Goal: Task Accomplishment & Management: Use online tool/utility

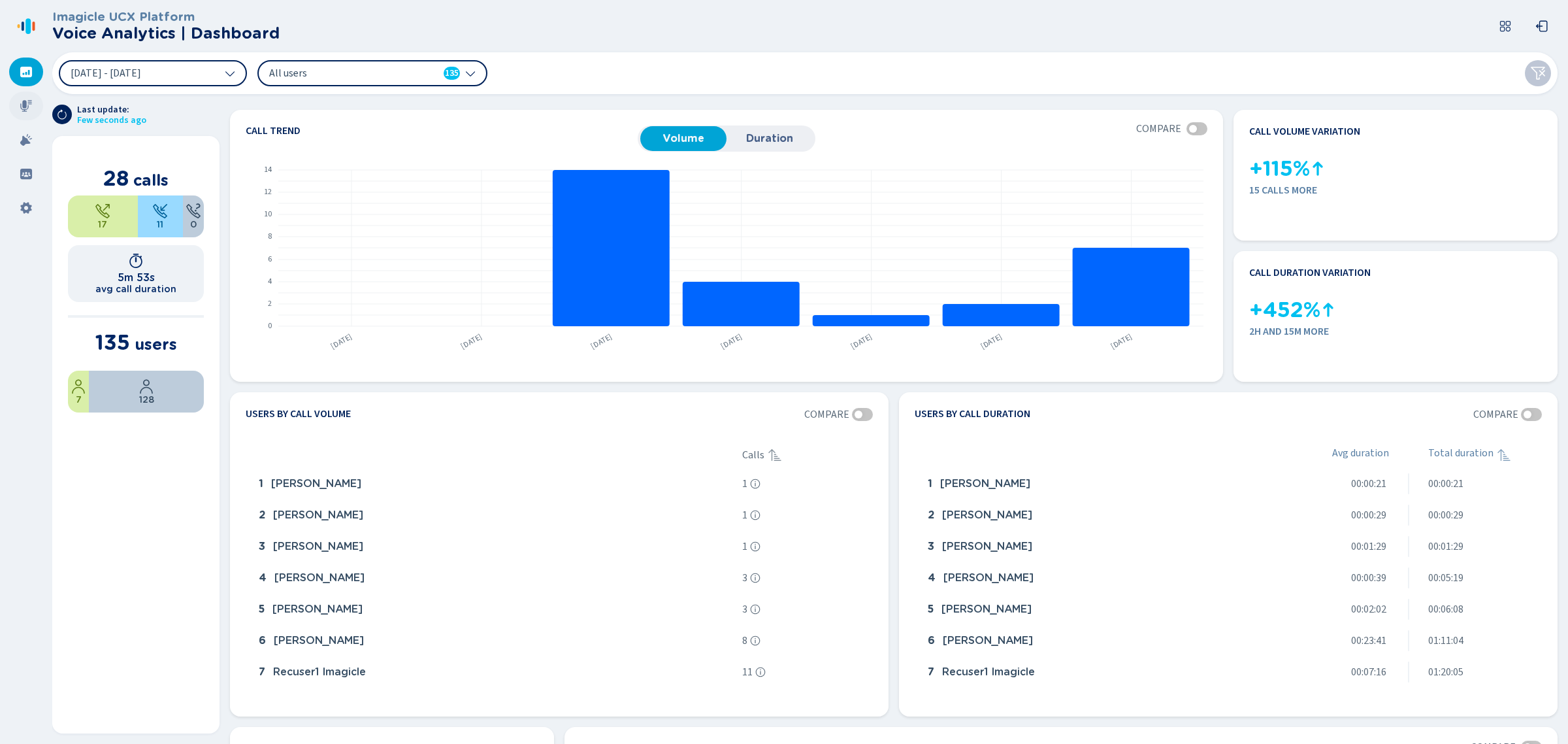
click at [21, 103] on icon at bounding box center [26, 105] width 12 height 12
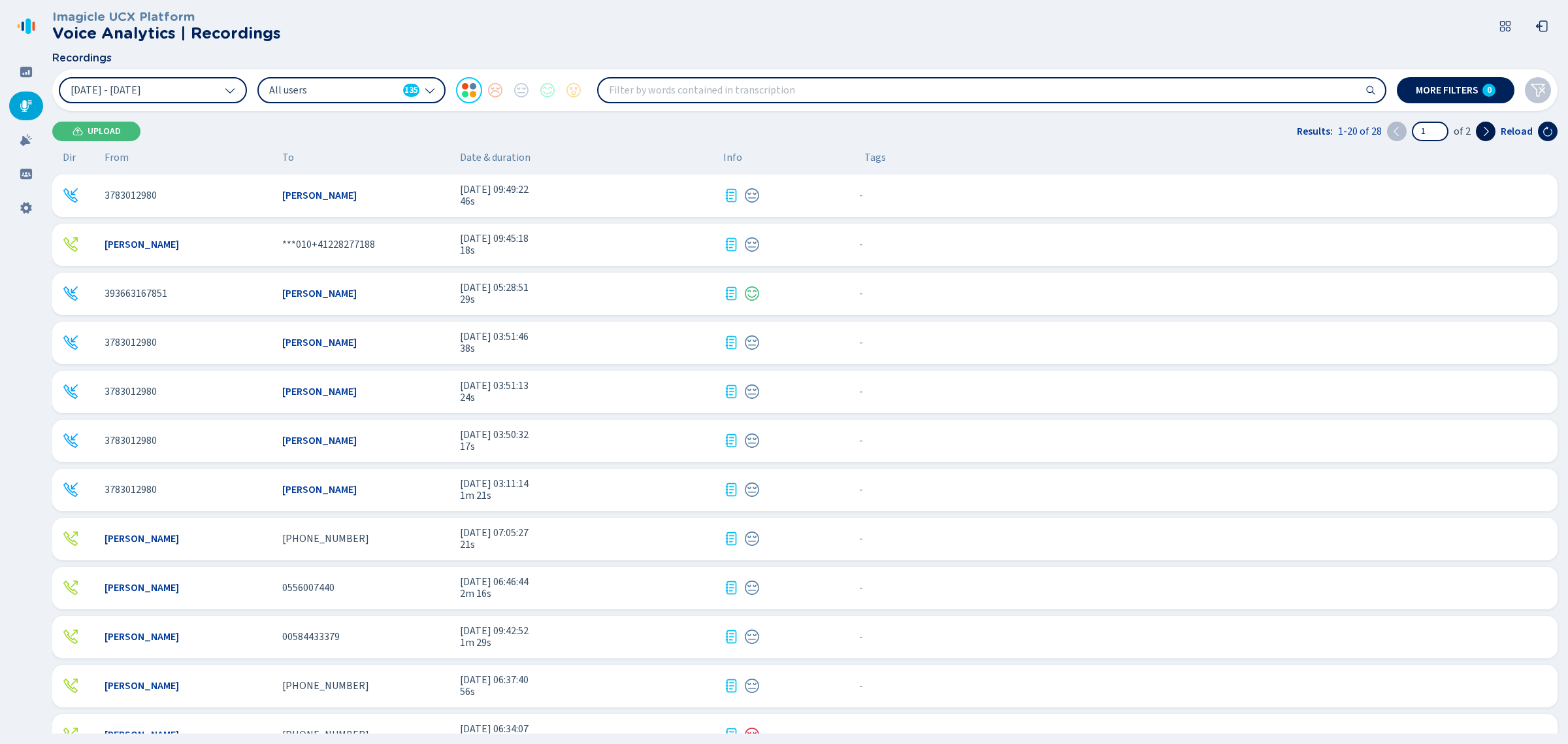
click at [1491, 133] on button at bounding box center [1485, 131] width 20 height 20
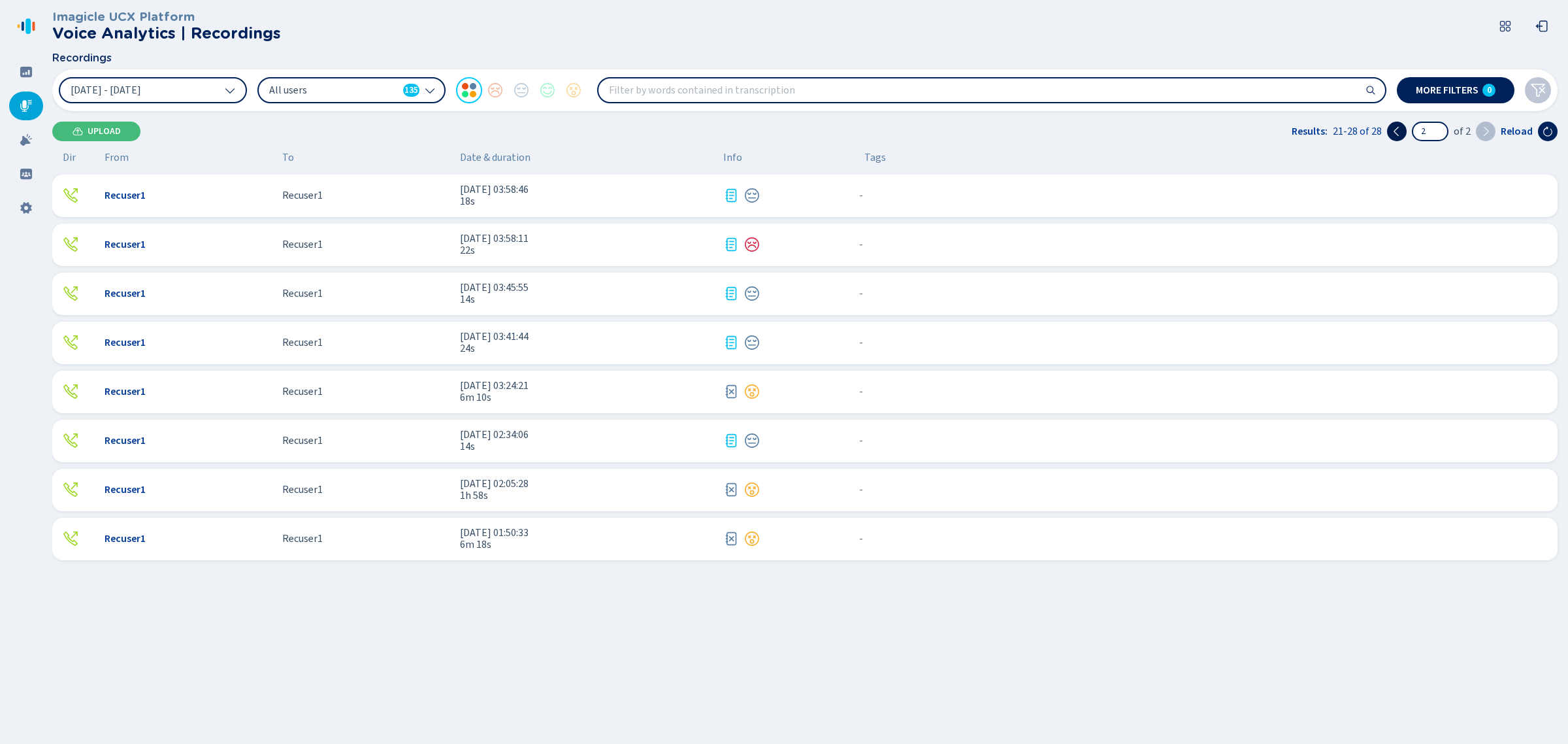
click at [1396, 131] on icon at bounding box center [1396, 131] width 5 height 9
type input "1"
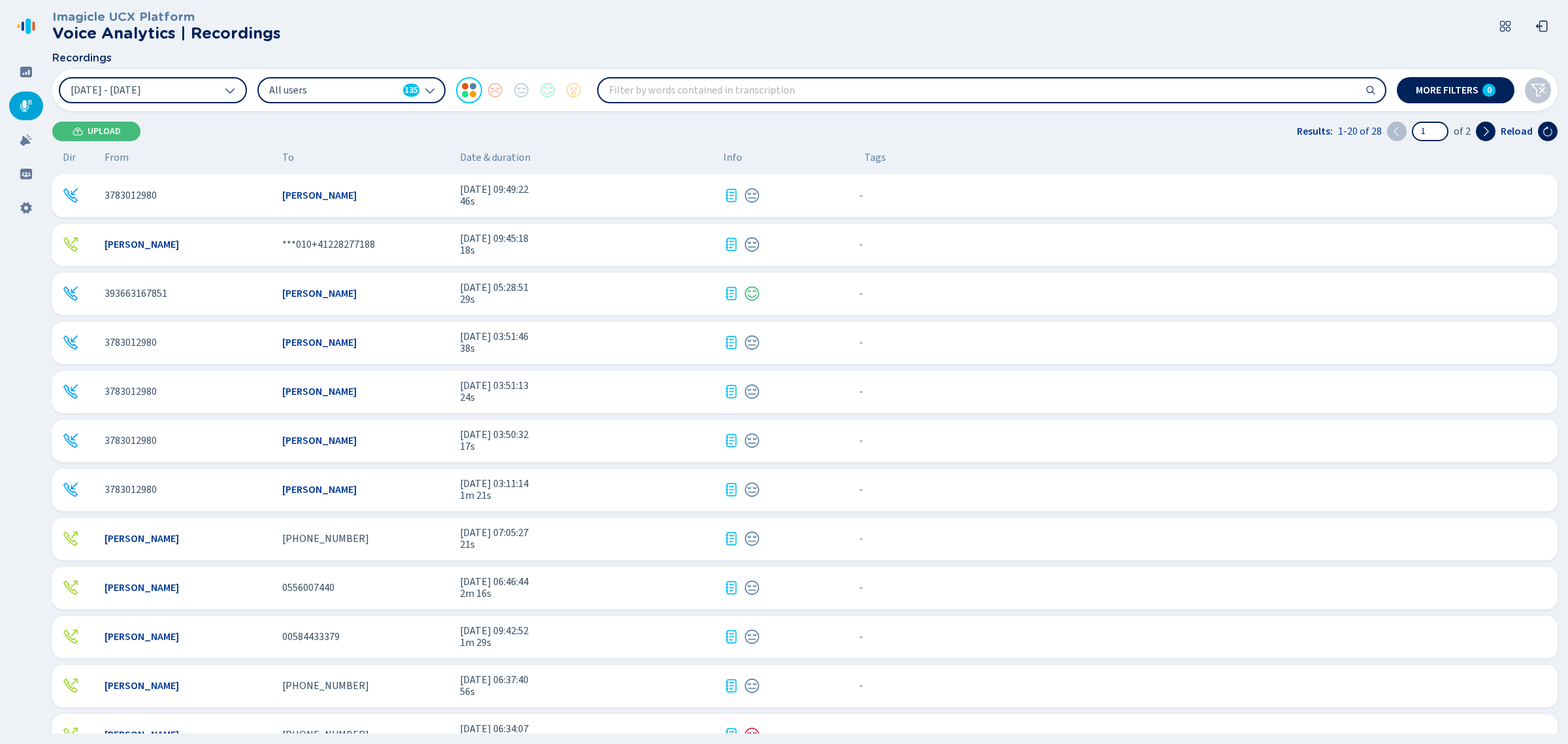
click at [351, 81] on div "All users 135" at bounding box center [351, 90] width 188 height 26
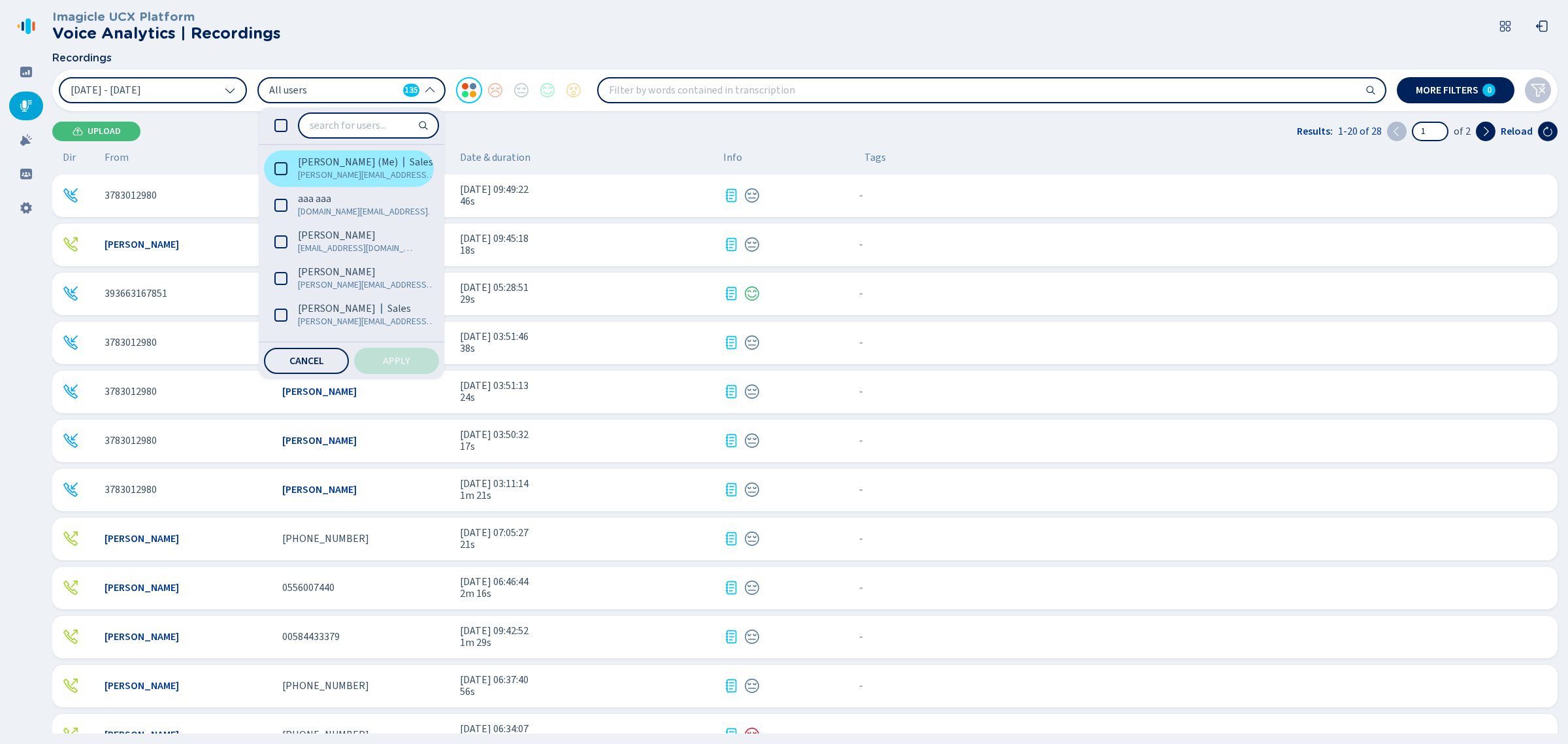
click at [361, 174] on span "anthony.genna@imagicle.com" at bounding box center [367, 175] width 139 height 13
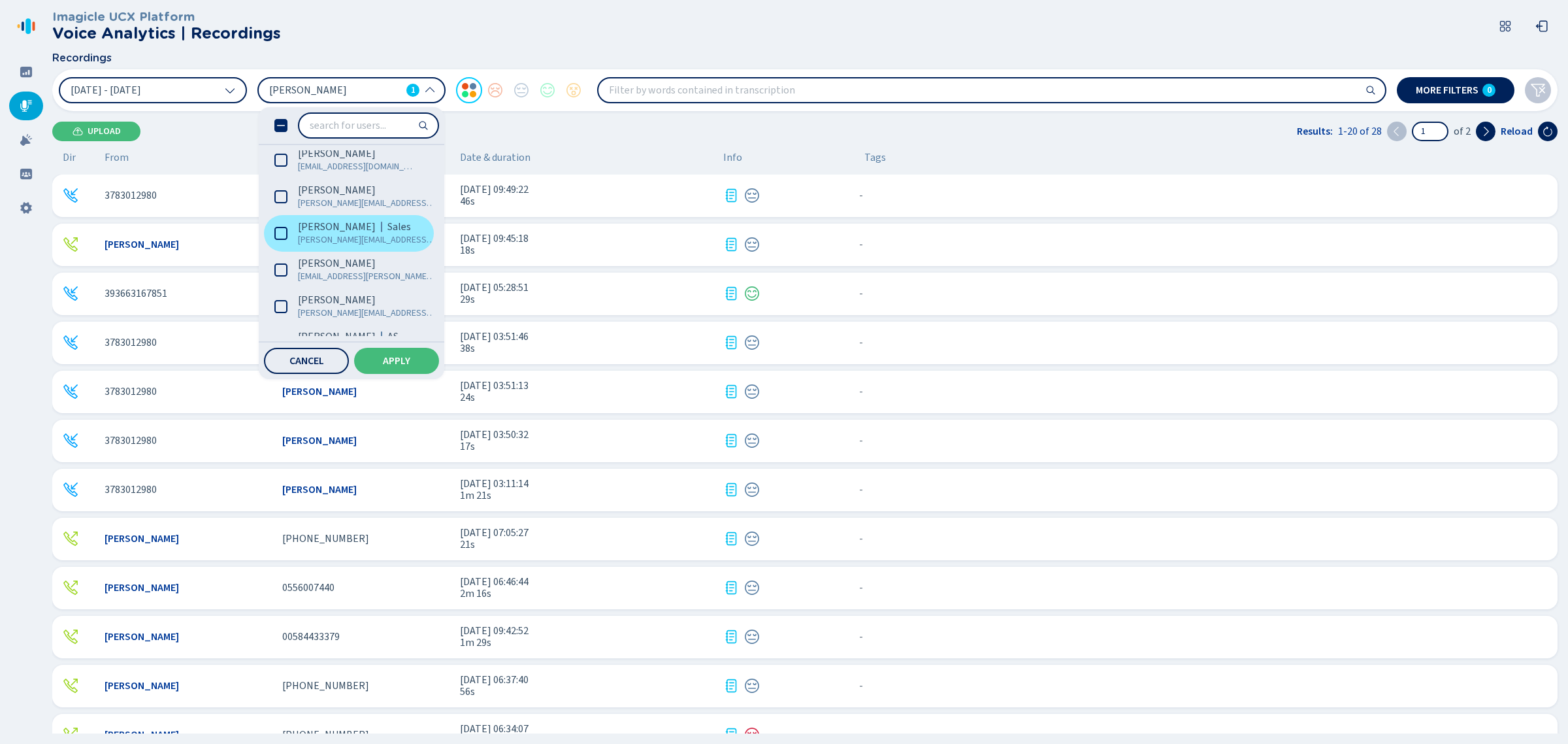
click at [356, 226] on span "Adrian Chelen" at bounding box center [337, 226] width 78 height 13
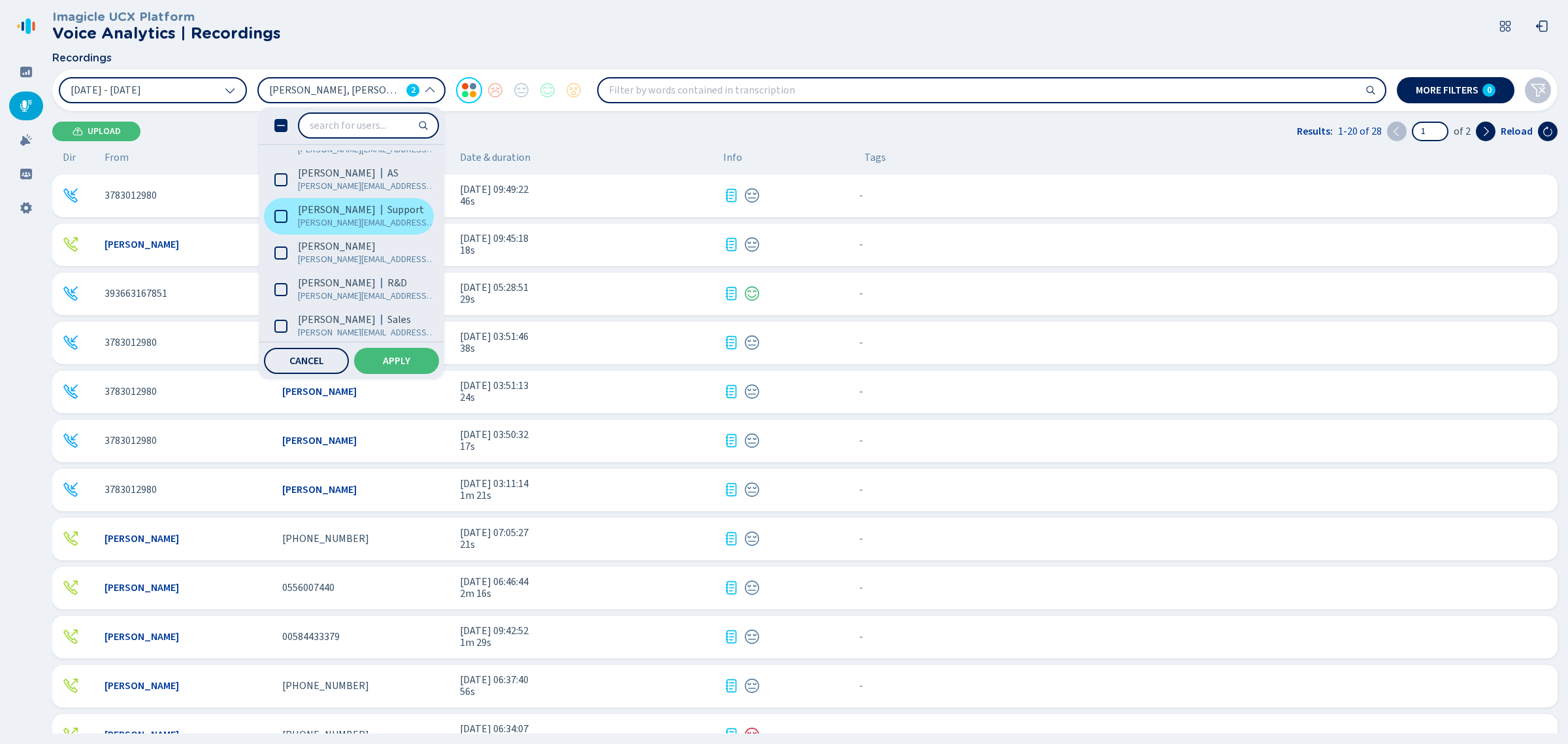
scroll to position [327, 0]
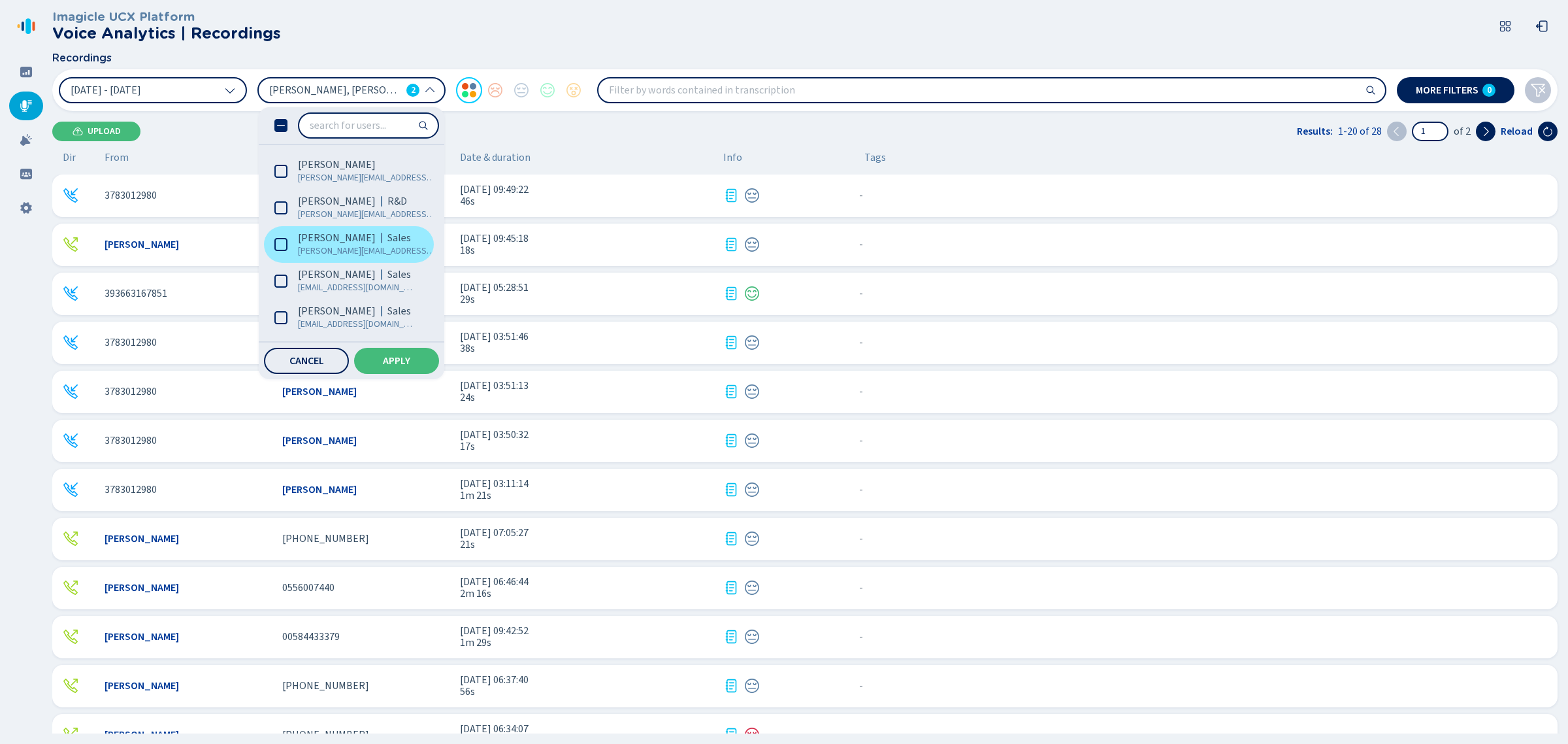
click at [362, 250] on span "alex.guerra@imagicle.com" at bounding box center [367, 250] width 139 height 13
click at [362, 282] on span "alexa.gray@imagicle.com" at bounding box center [357, 287] width 118 height 13
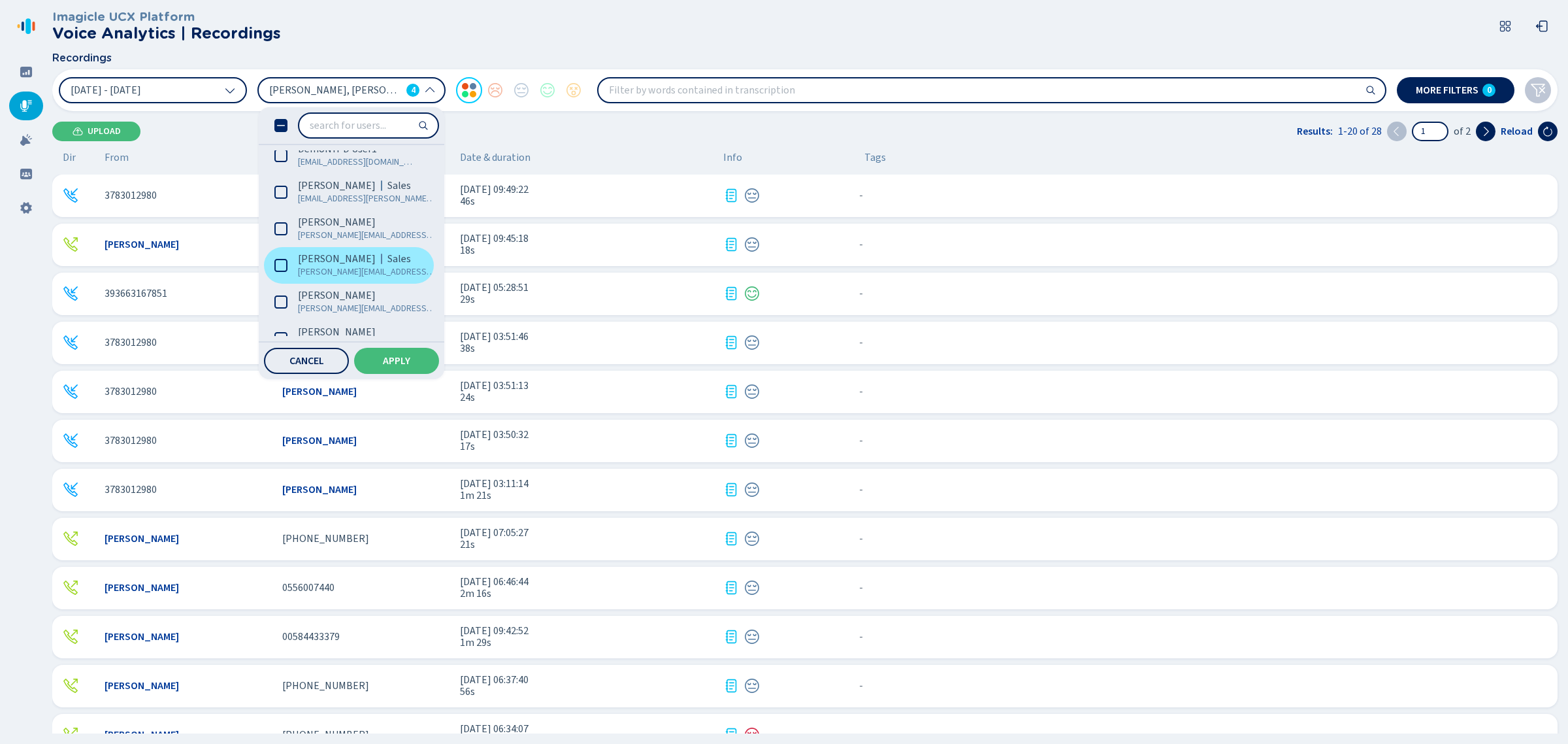
scroll to position [1716, 0]
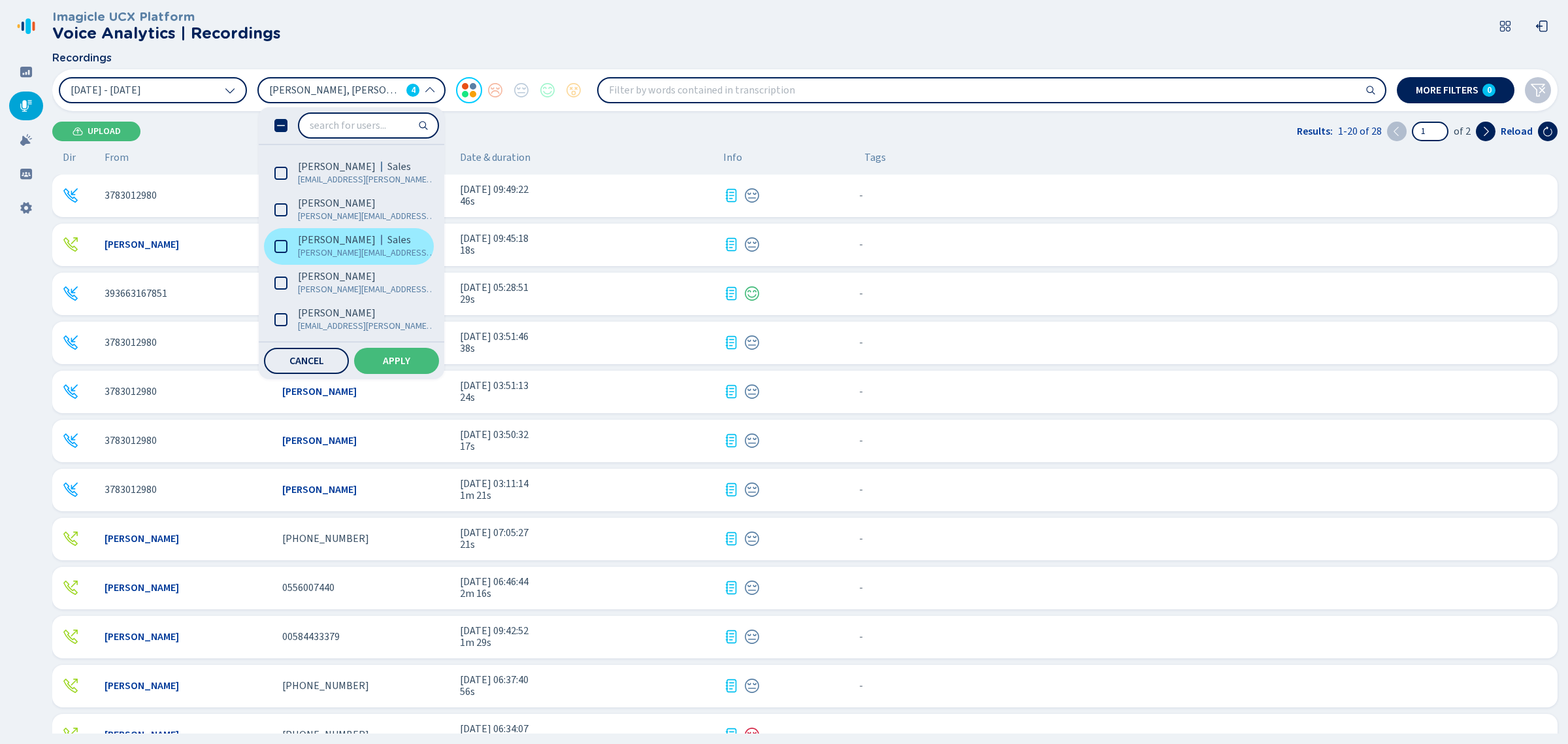
click at [361, 250] on span "ettore.damiani@imagicle.com" at bounding box center [367, 252] width 139 height 13
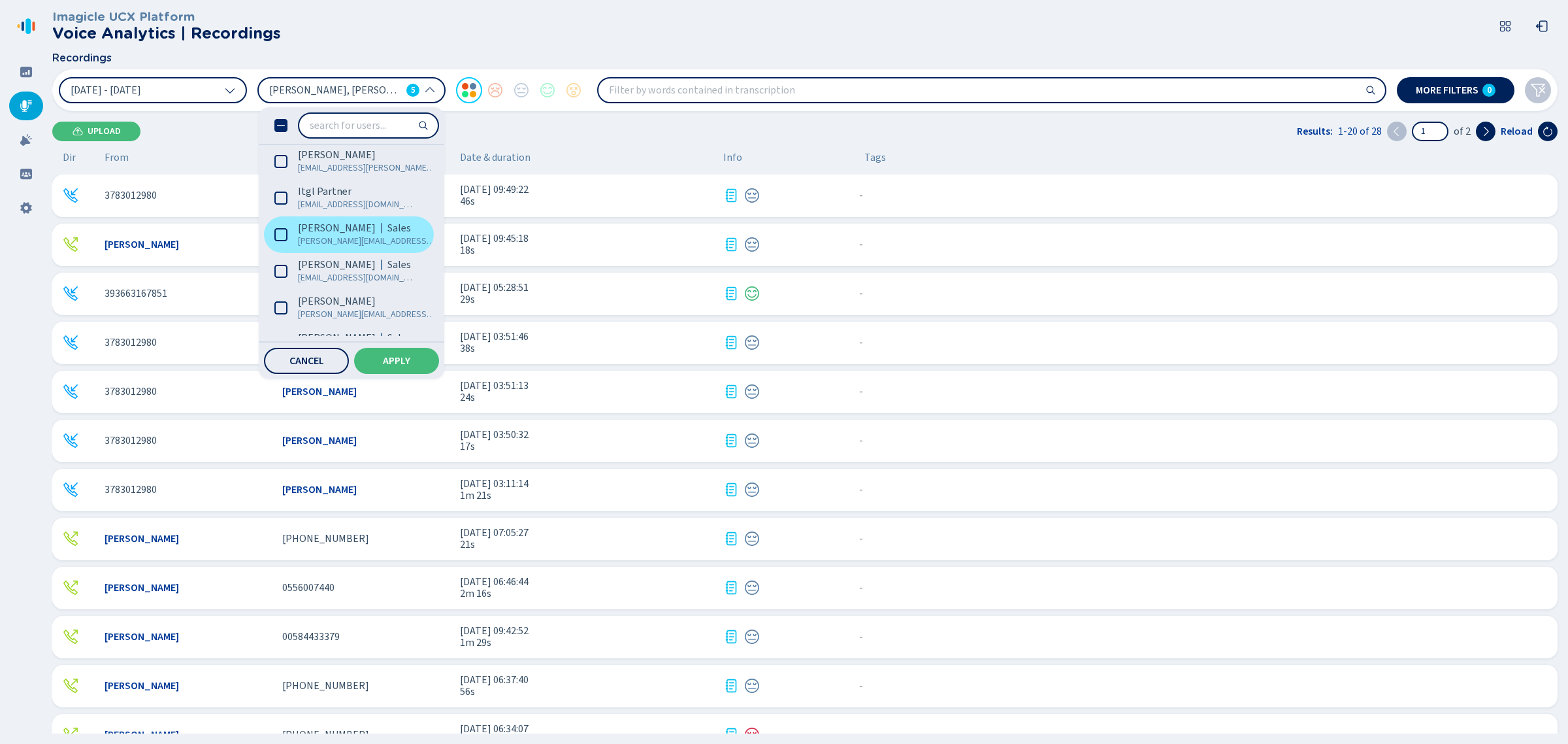
click at [381, 229] on div at bounding box center [381, 228] width 1 height 10
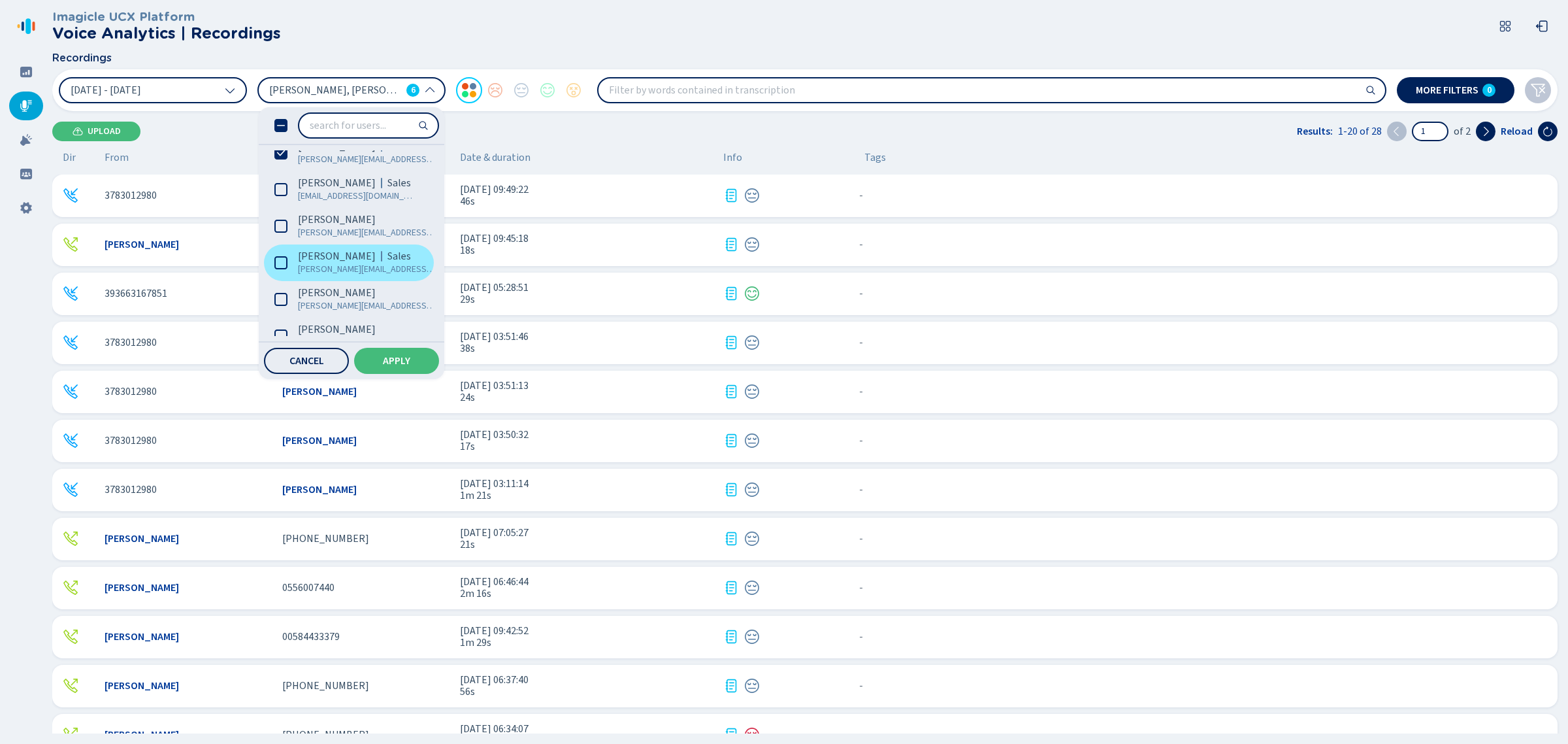
click at [353, 250] on span "John Paterson" at bounding box center [337, 256] width 78 height 13
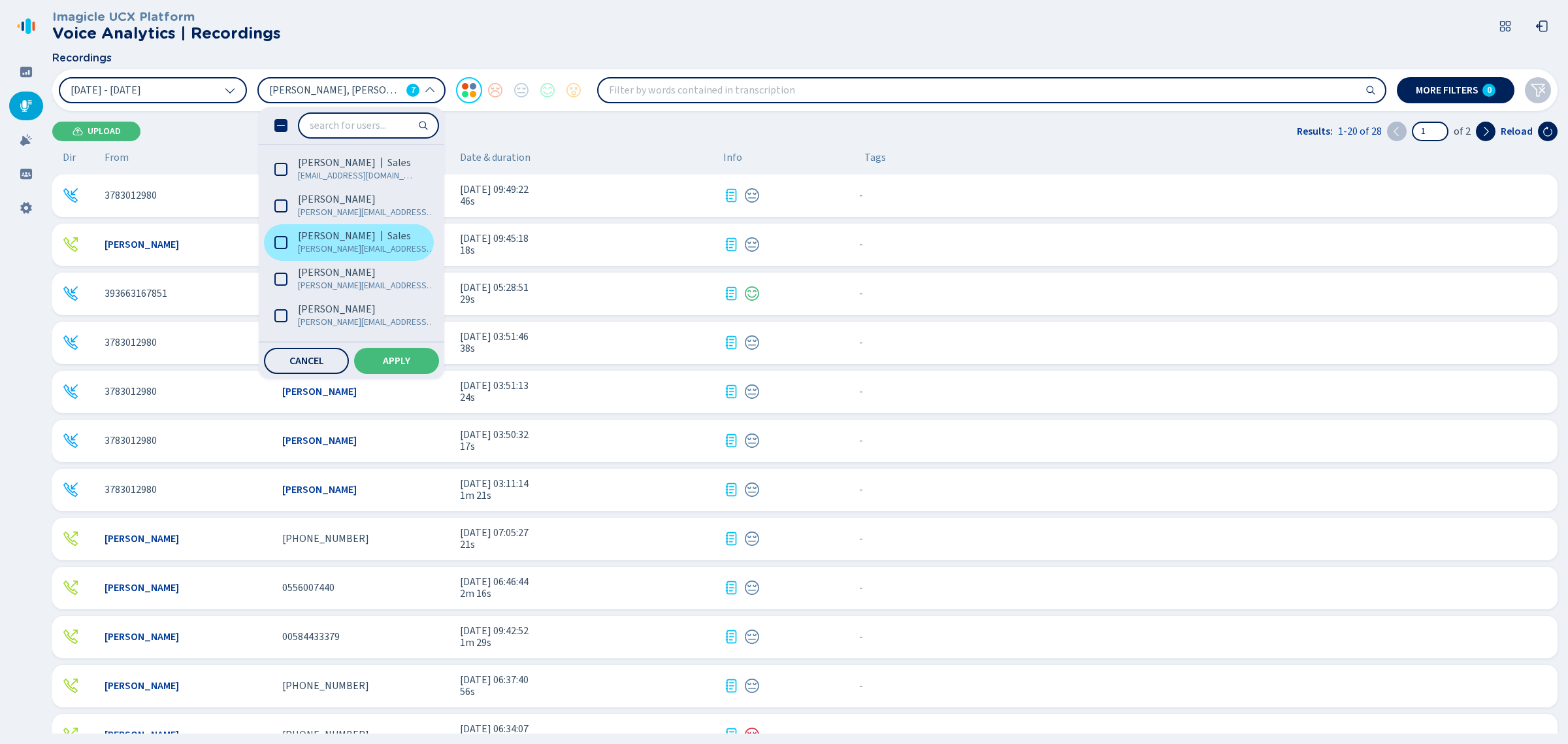
click at [351, 232] on span "Michel Ravasio" at bounding box center [337, 235] width 78 height 13
click at [383, 354] on button "Apply" at bounding box center [396, 360] width 85 height 26
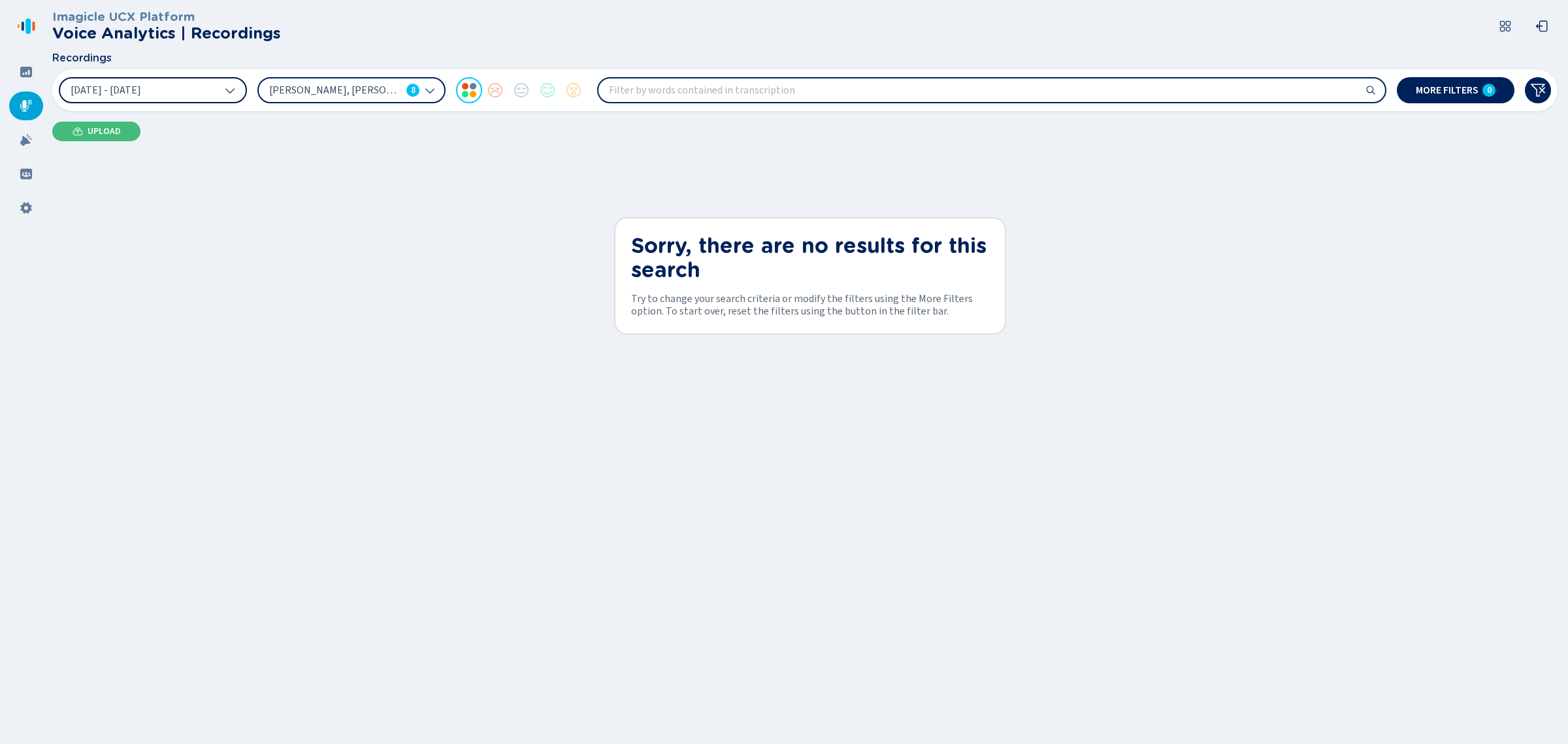
click at [185, 82] on button "30 Aug 2025 - 5 Sep 2025" at bounding box center [152, 90] width 188 height 26
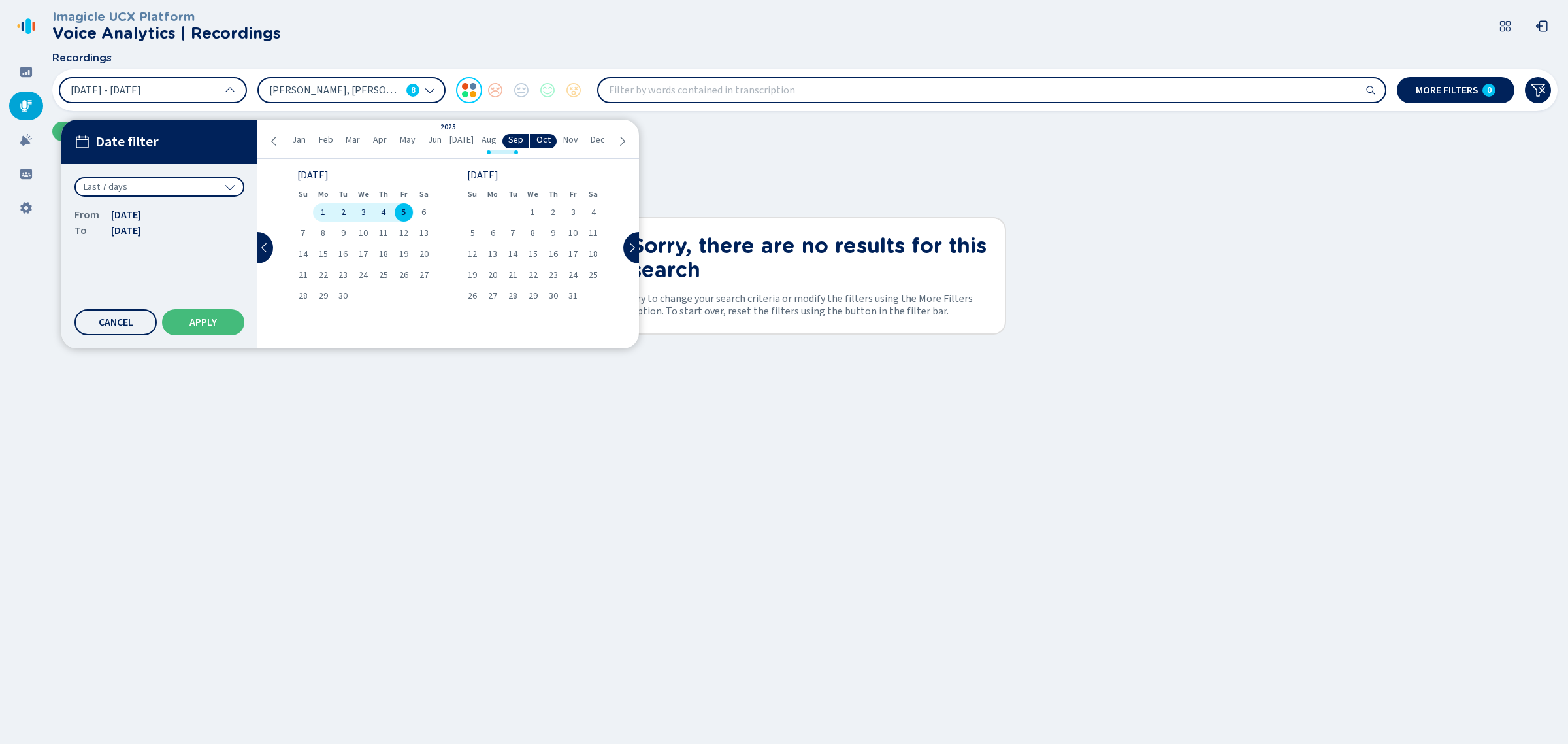
click at [273, 142] on icon at bounding box center [275, 141] width 5 height 9
click at [273, 142] on icon at bounding box center [274, 141] width 10 height 10
click at [623, 140] on icon at bounding box center [623, 141] width 5 height 9
click at [623, 140] on icon at bounding box center [621, 141] width 10 height 10
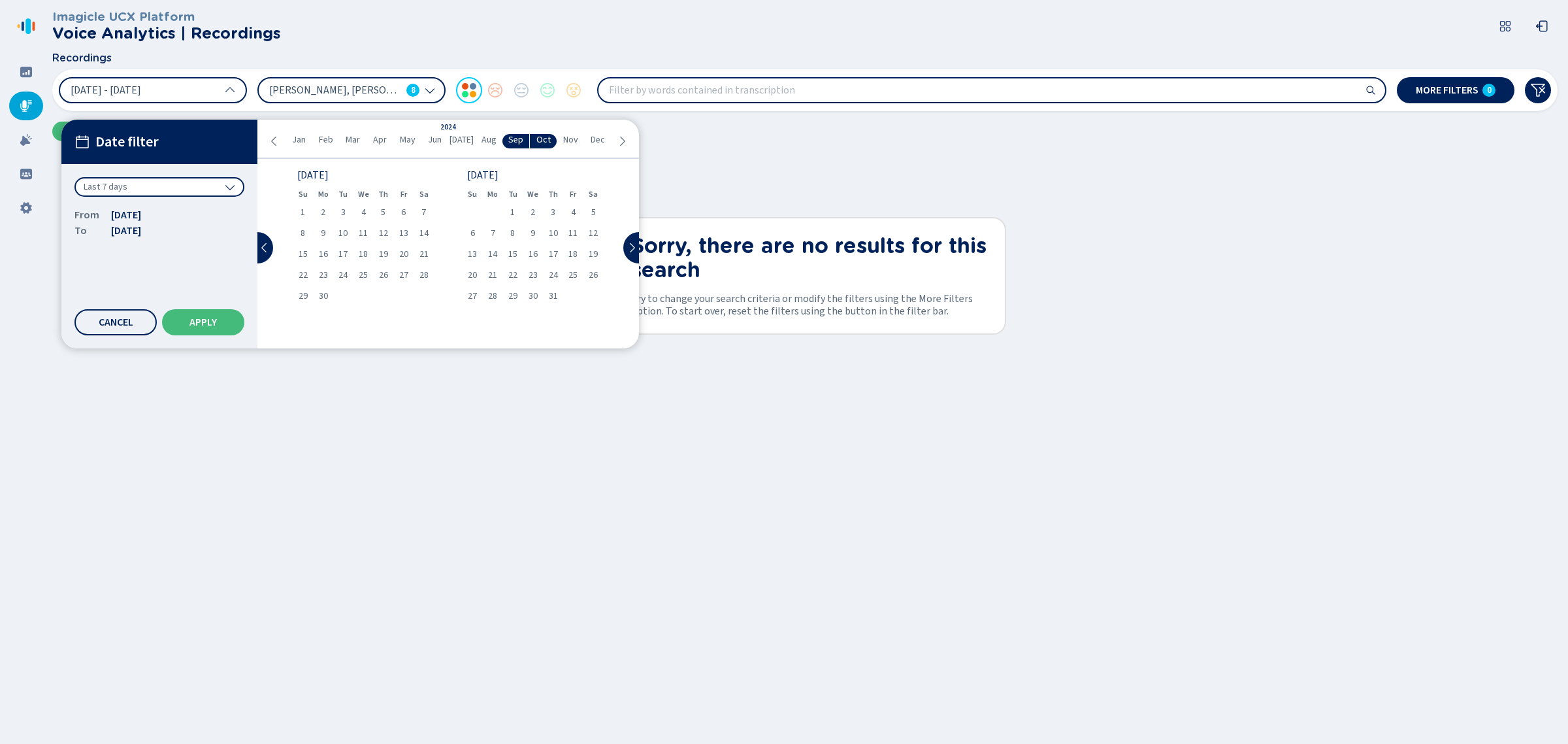
click at [621, 140] on icon at bounding box center [621, 141] width 10 height 10
click at [292, 138] on span "Jan" at bounding box center [299, 140] width 14 height 10
click at [362, 210] on span "1" at bounding box center [364, 212] width 5 height 9
click at [505, 135] on li "Sep" at bounding box center [516, 141] width 27 height 14
click at [573, 299] on span "31" at bounding box center [573, 295] width 9 height 9
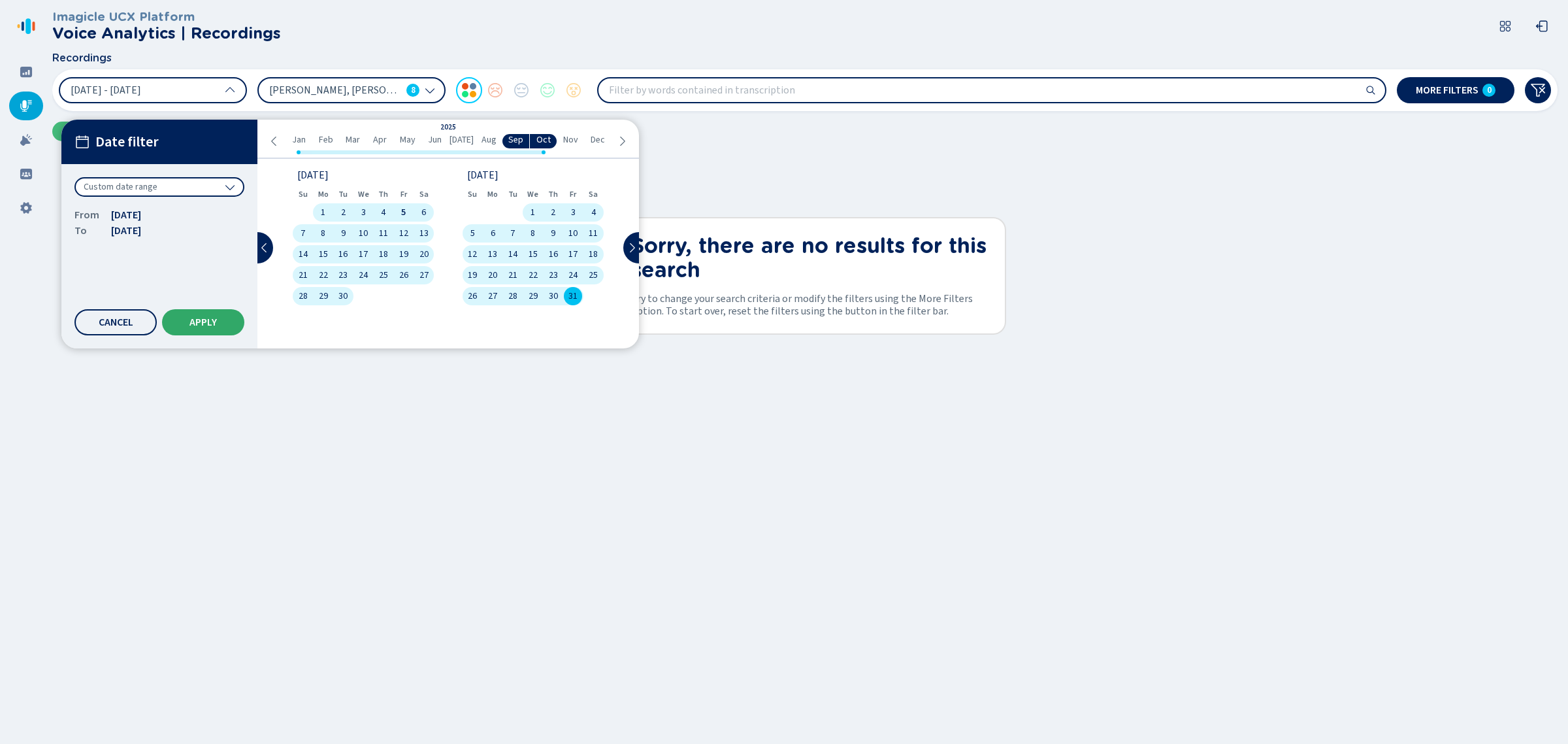
click at [187, 321] on button "Apply" at bounding box center [203, 322] width 82 height 26
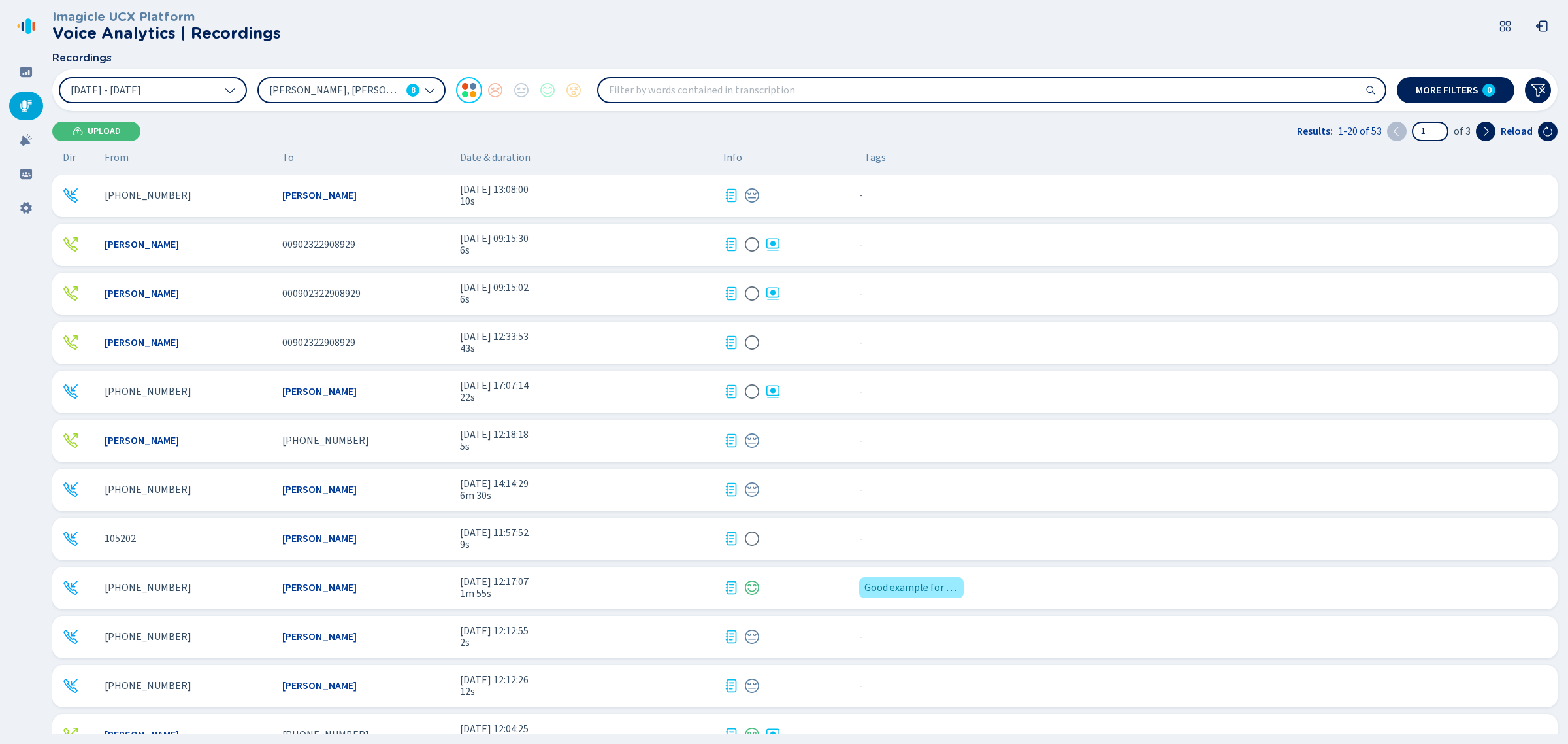
click at [539, 574] on div "+17742494495 Alexa Gray 29 Apr 2025 - 12:17:07 1m 55s Good example for training…" at bounding box center [805, 588] width 1505 height 42
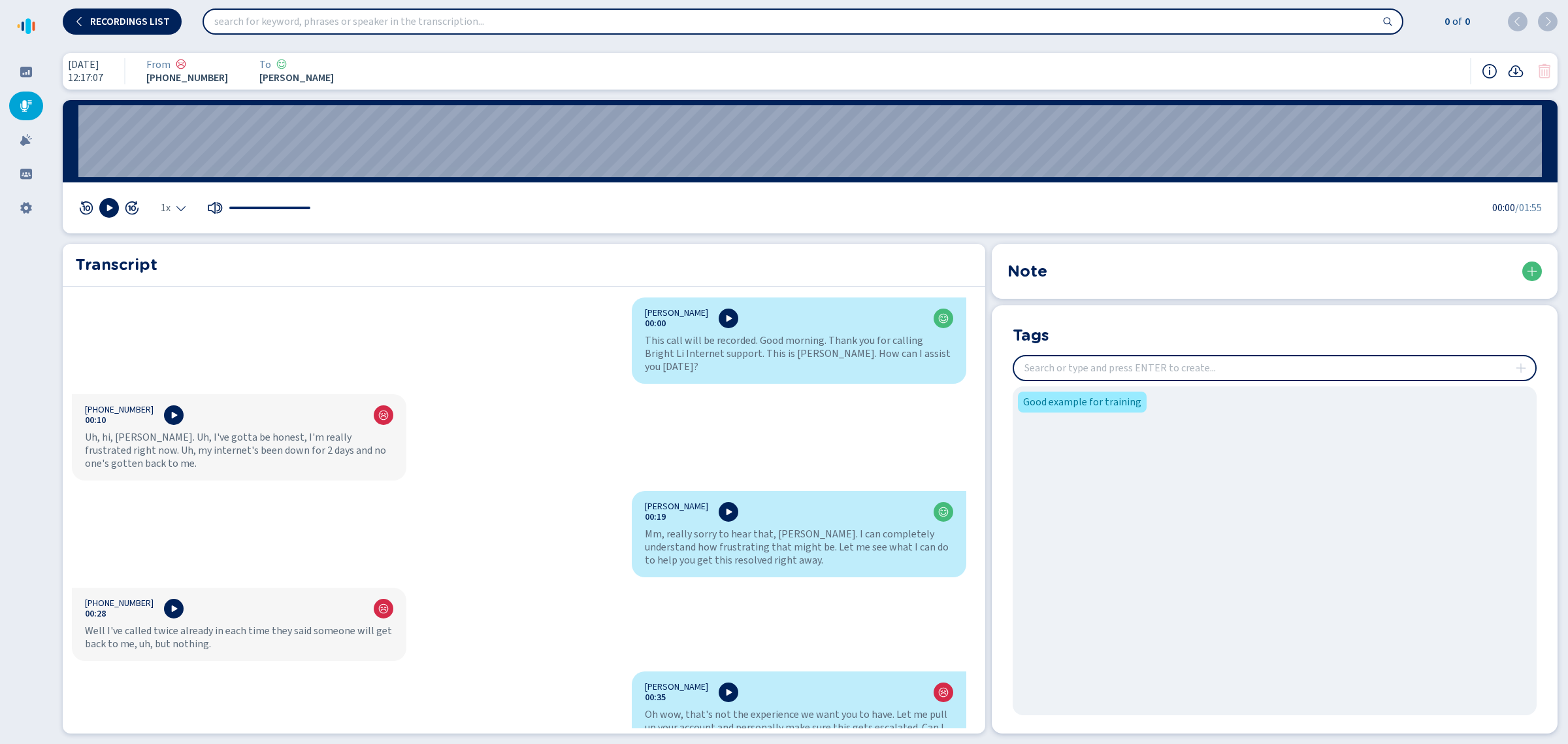
click at [1094, 367] on input "insert" at bounding box center [1274, 368] width 522 height 23
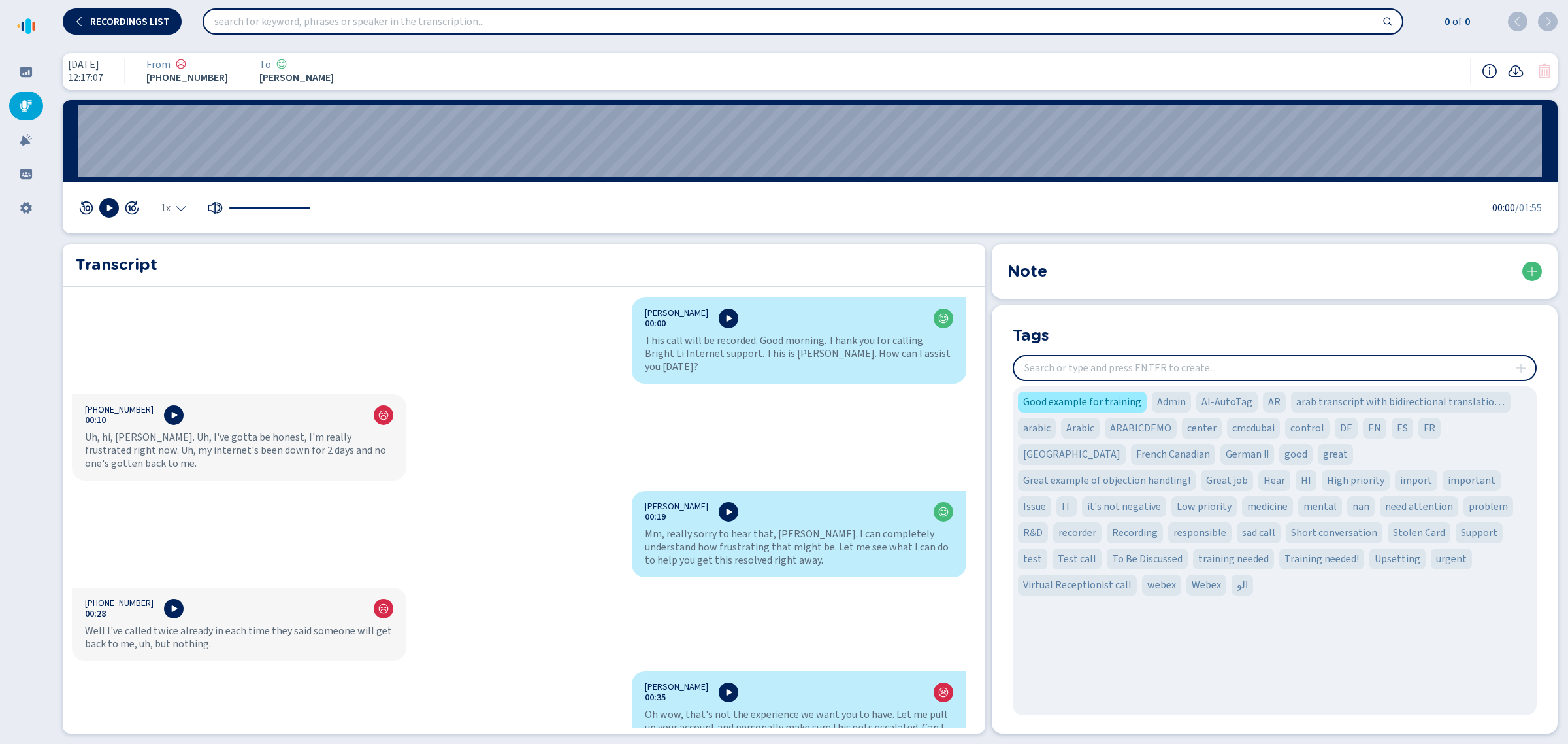
click at [1234, 328] on div "Tags" at bounding box center [1274, 334] width 524 height 21
click at [1222, 303] on div "Note" at bounding box center [1275, 275] width 566 height 62
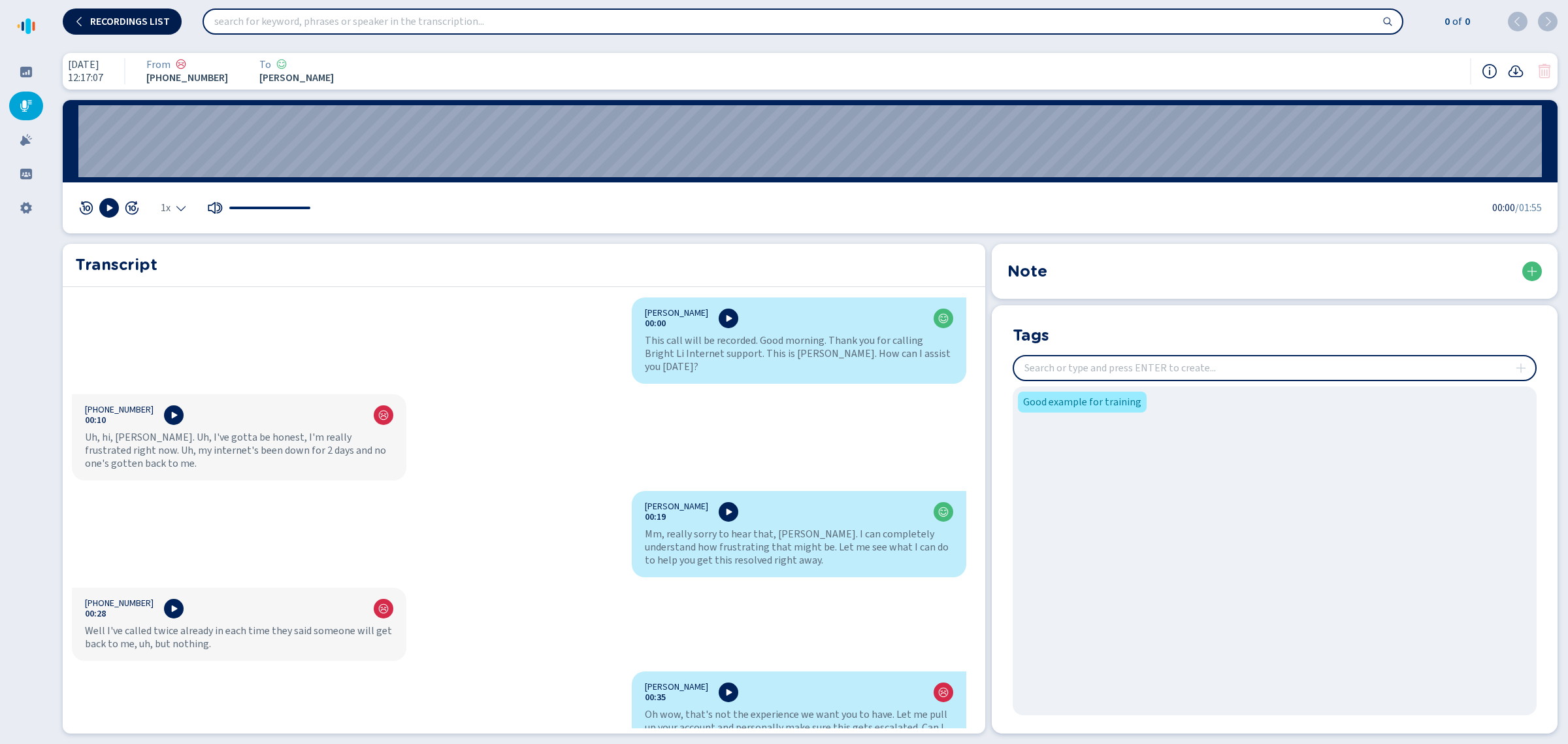
click at [123, 12] on button "Recordings list" at bounding box center [122, 21] width 119 height 26
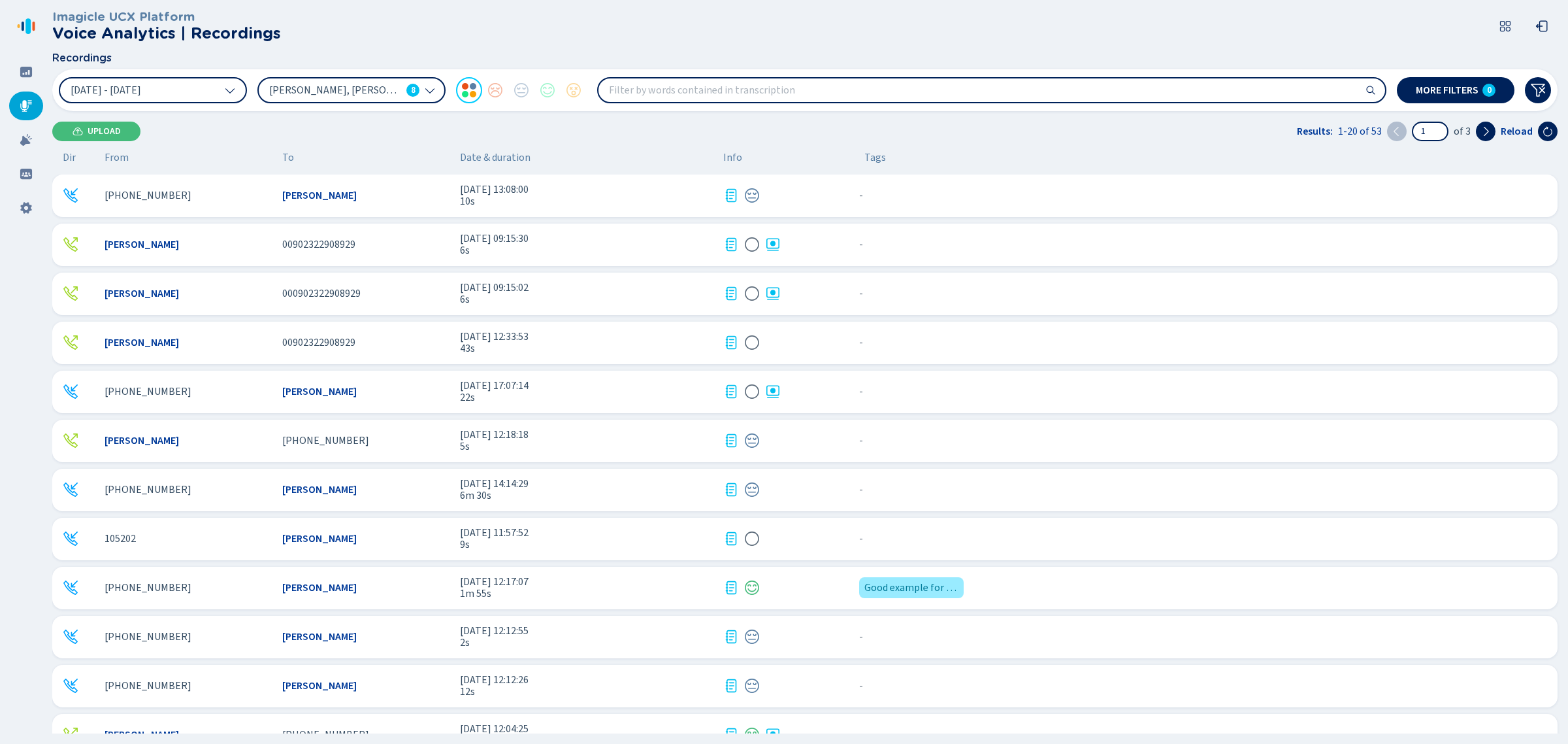
click at [632, 96] on input "search" at bounding box center [992, 90] width 787 height 23
click at [1537, 85] on icon at bounding box center [1537, 90] width 16 height 16
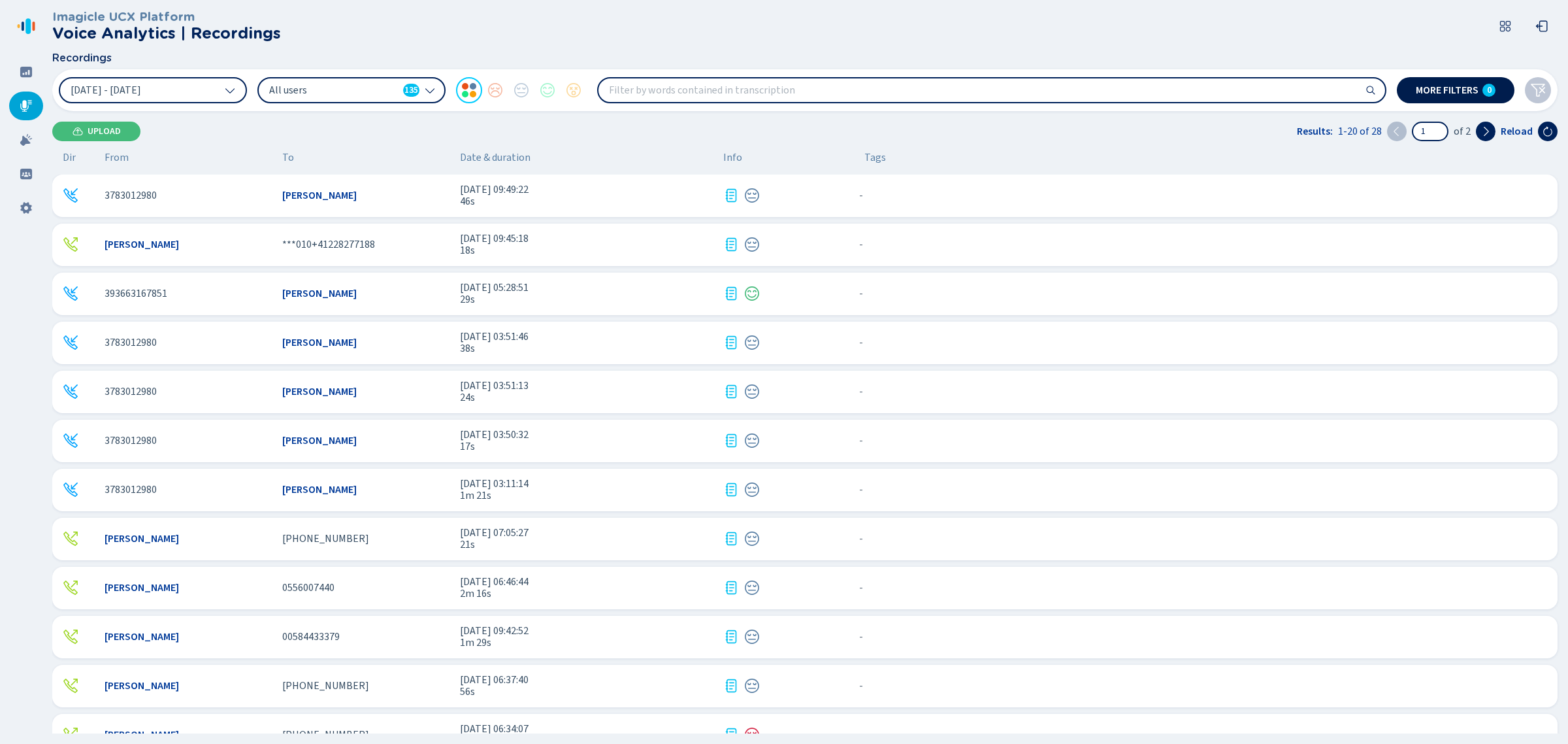
click at [1485, 77] on div "30 Aug 2025 - 5 Sep 2025 All users 135 More filters 0" at bounding box center [805, 90] width 1505 height 42
click at [1485, 85] on div "0" at bounding box center [1489, 90] width 13 height 13
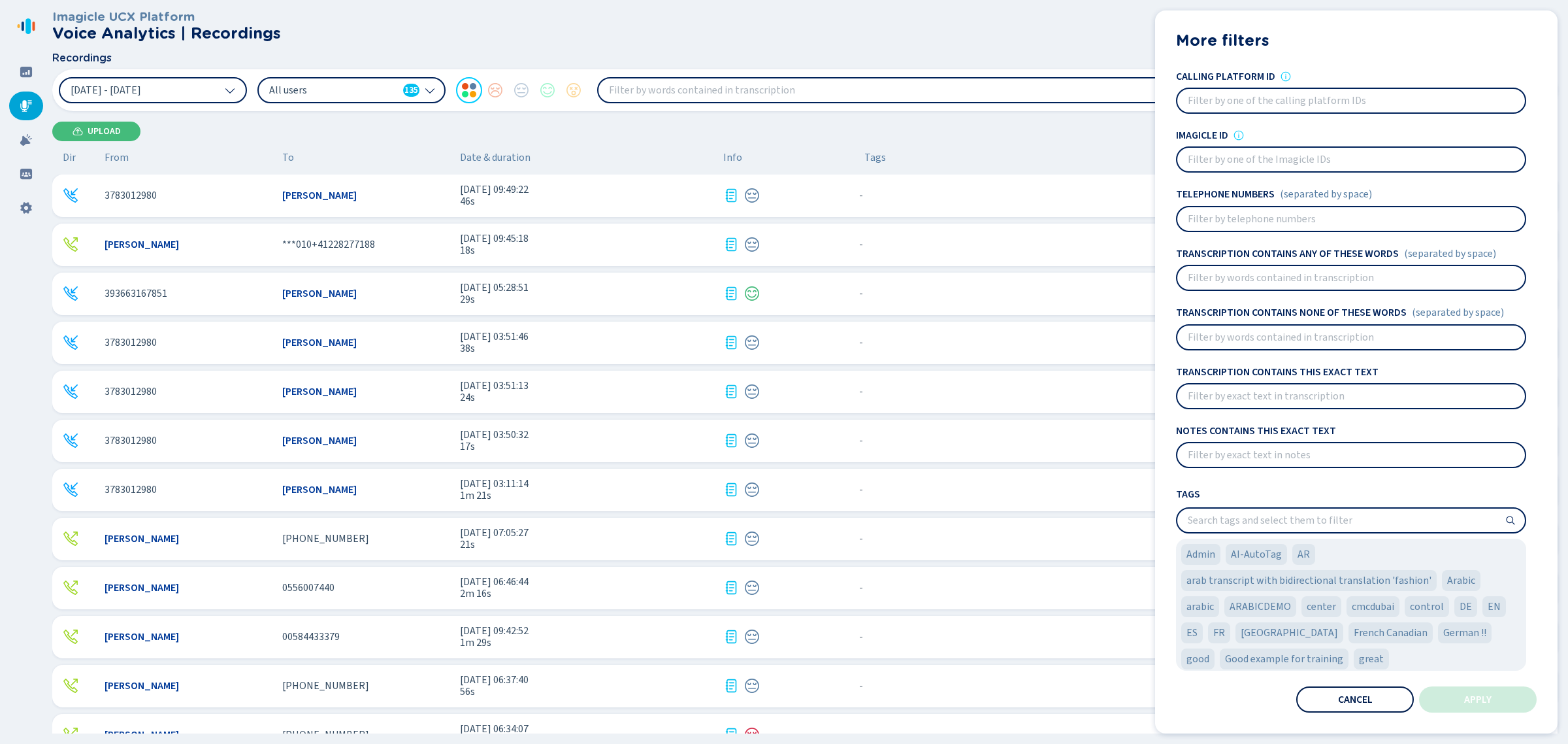
click at [1367, 702] on span "Cancel" at bounding box center [1355, 699] width 35 height 10
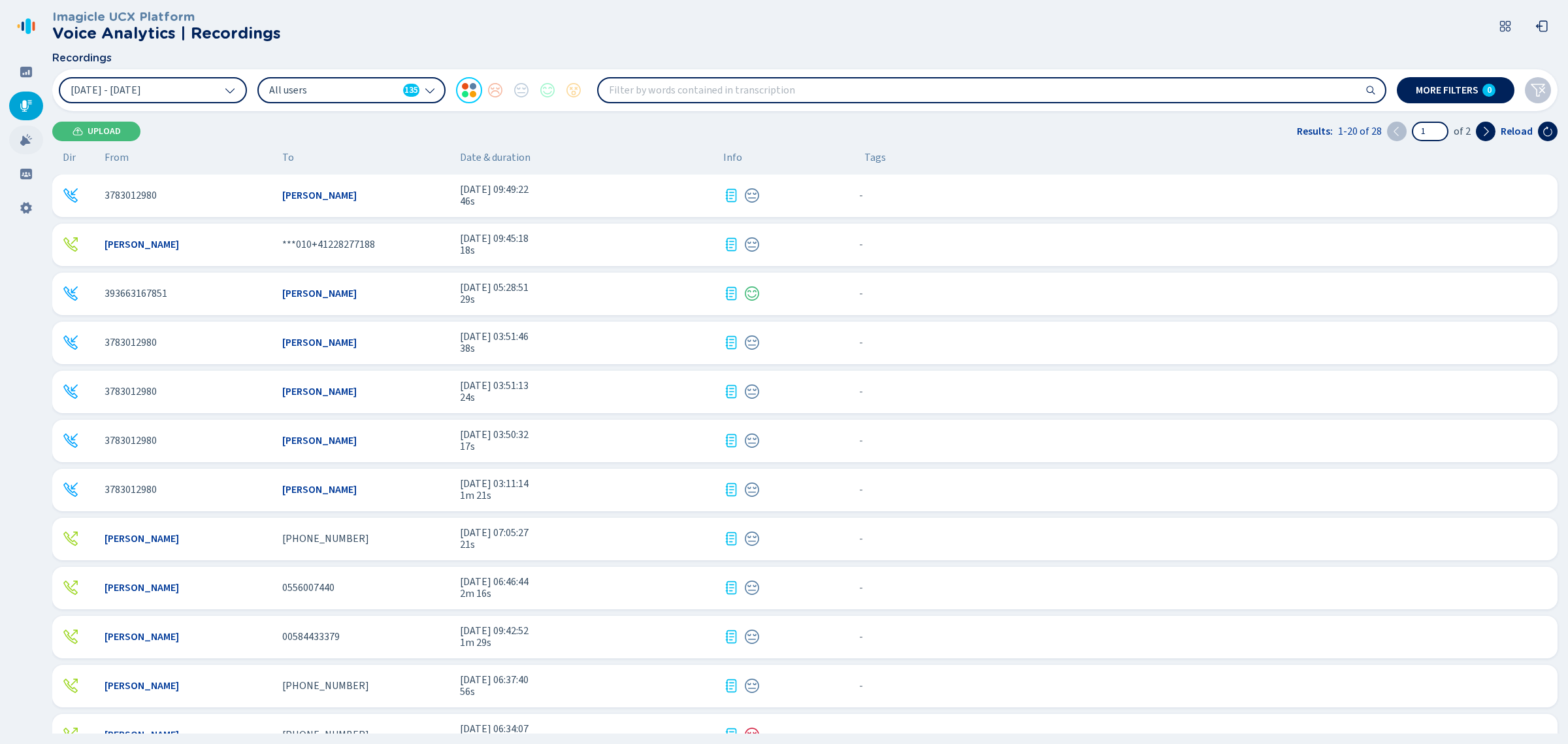
click at [36, 144] on div at bounding box center [26, 140] width 34 height 29
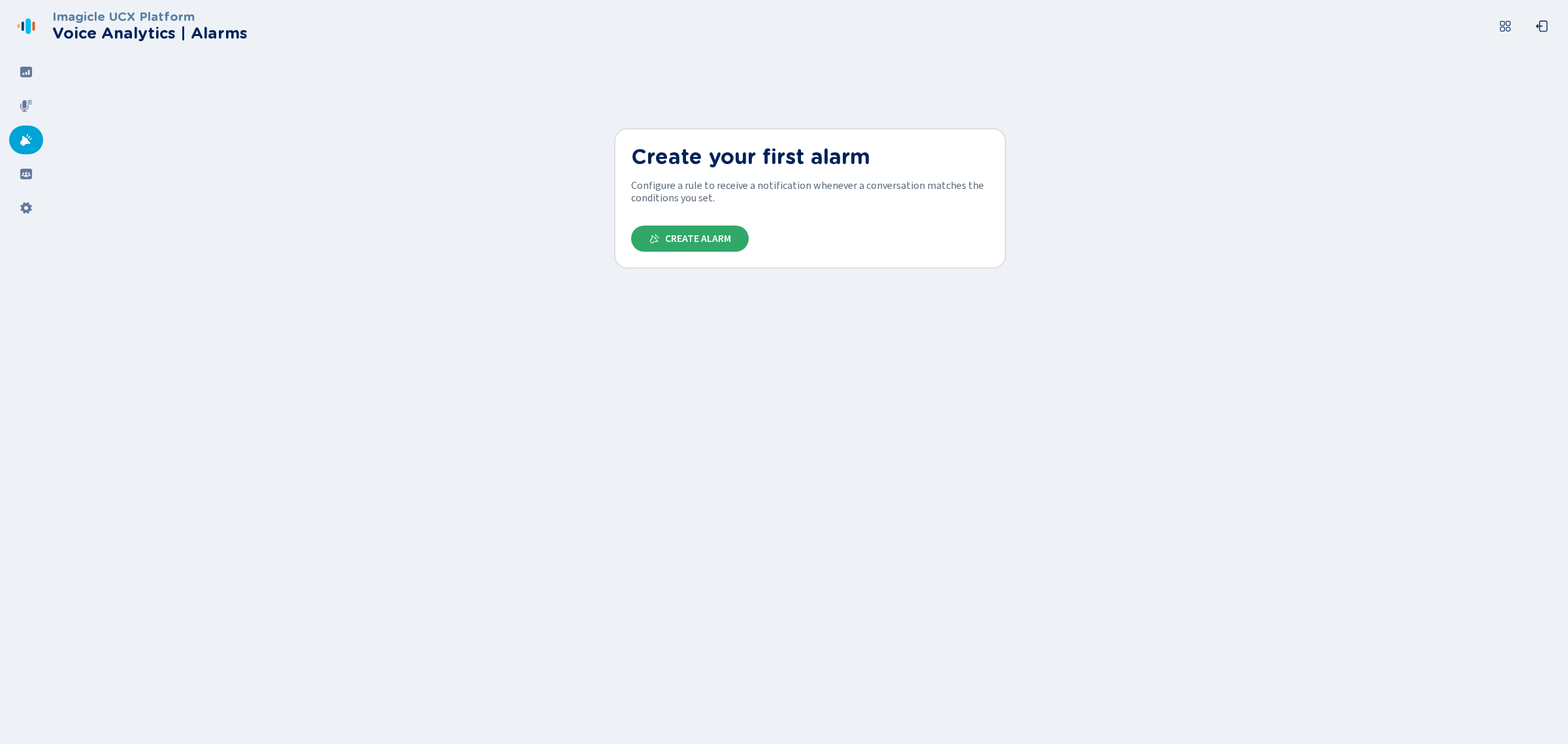
click at [714, 237] on span "Create Alarm" at bounding box center [698, 238] width 66 height 10
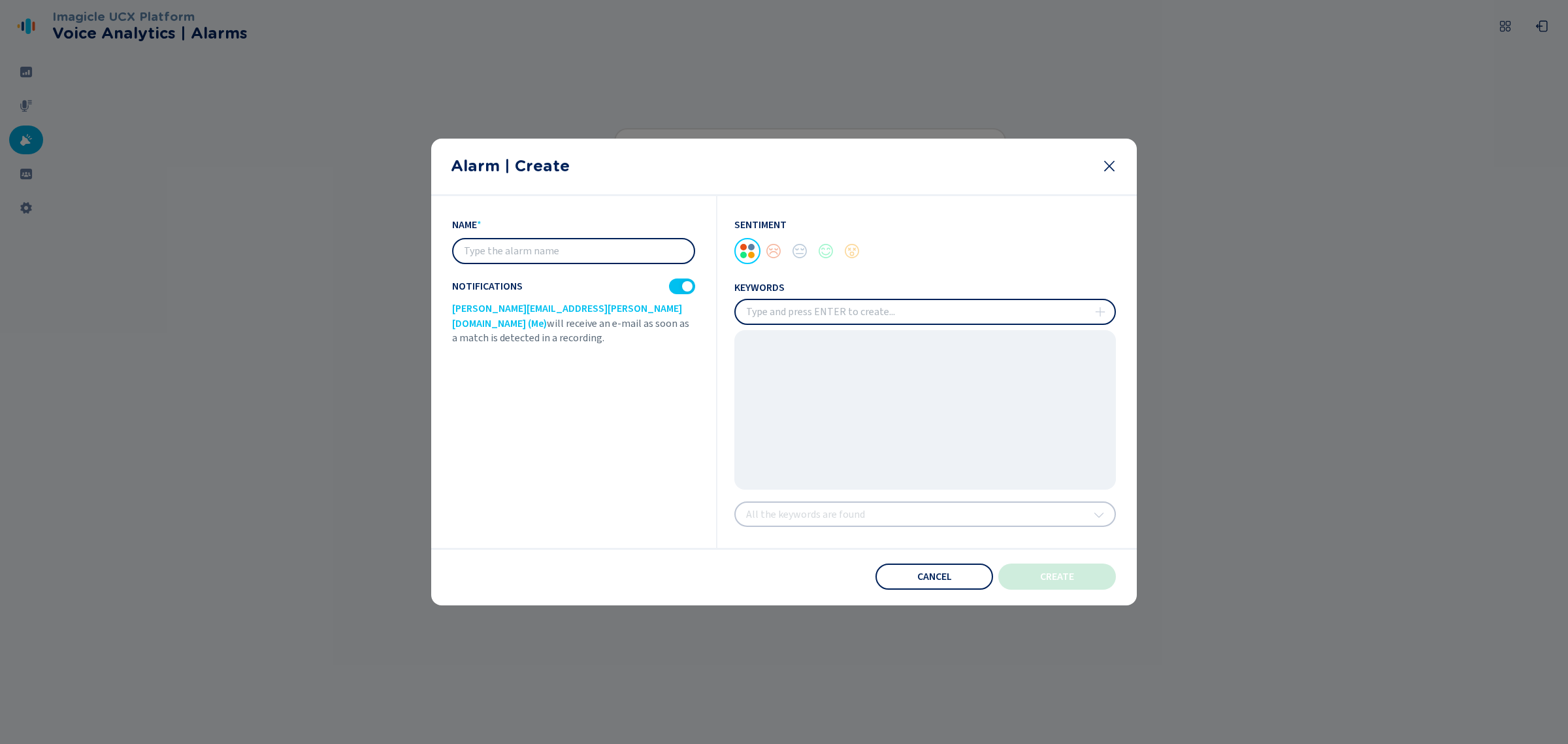
click at [1107, 169] on icon at bounding box center [1109, 165] width 10 height 10
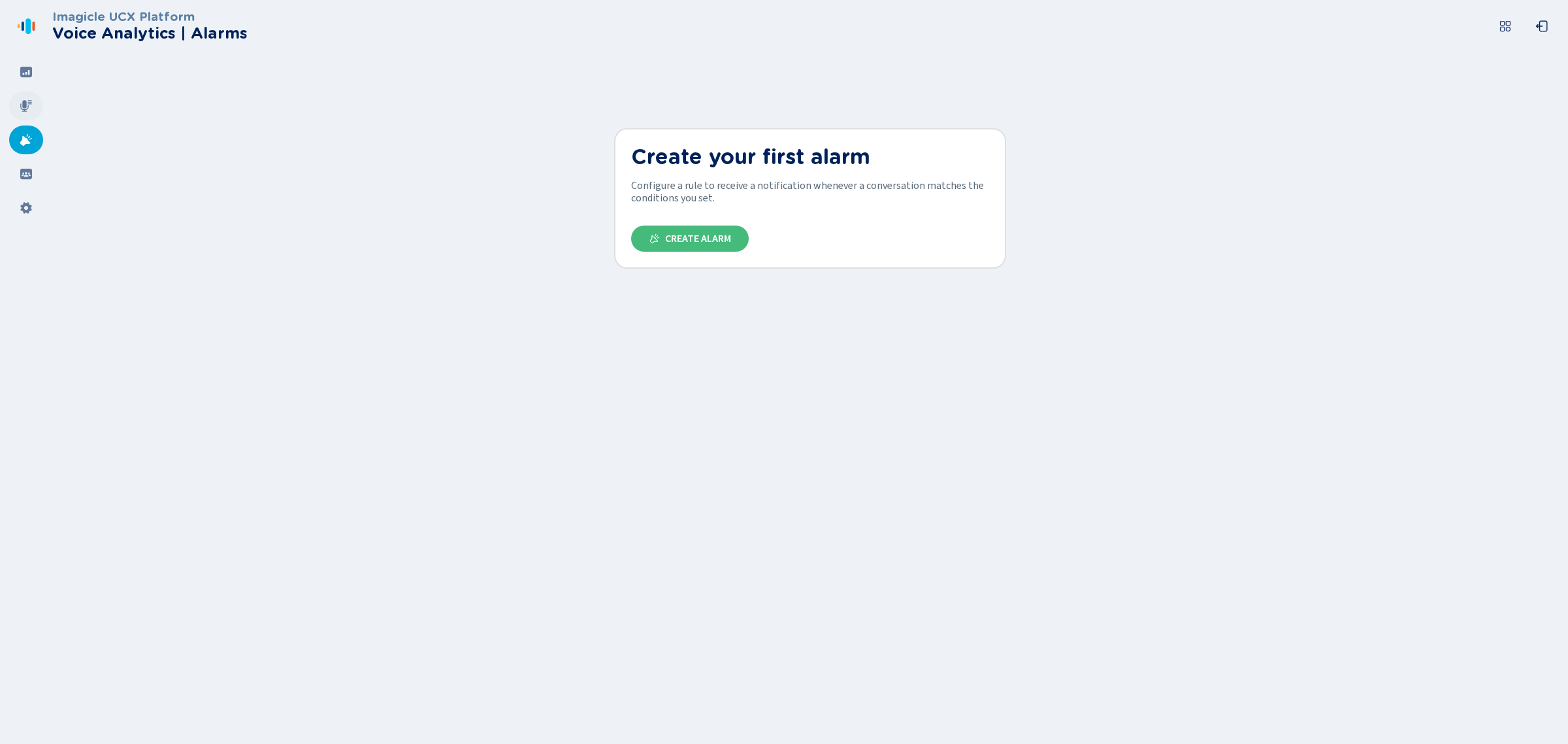
click at [26, 105] on icon at bounding box center [26, 105] width 12 height 12
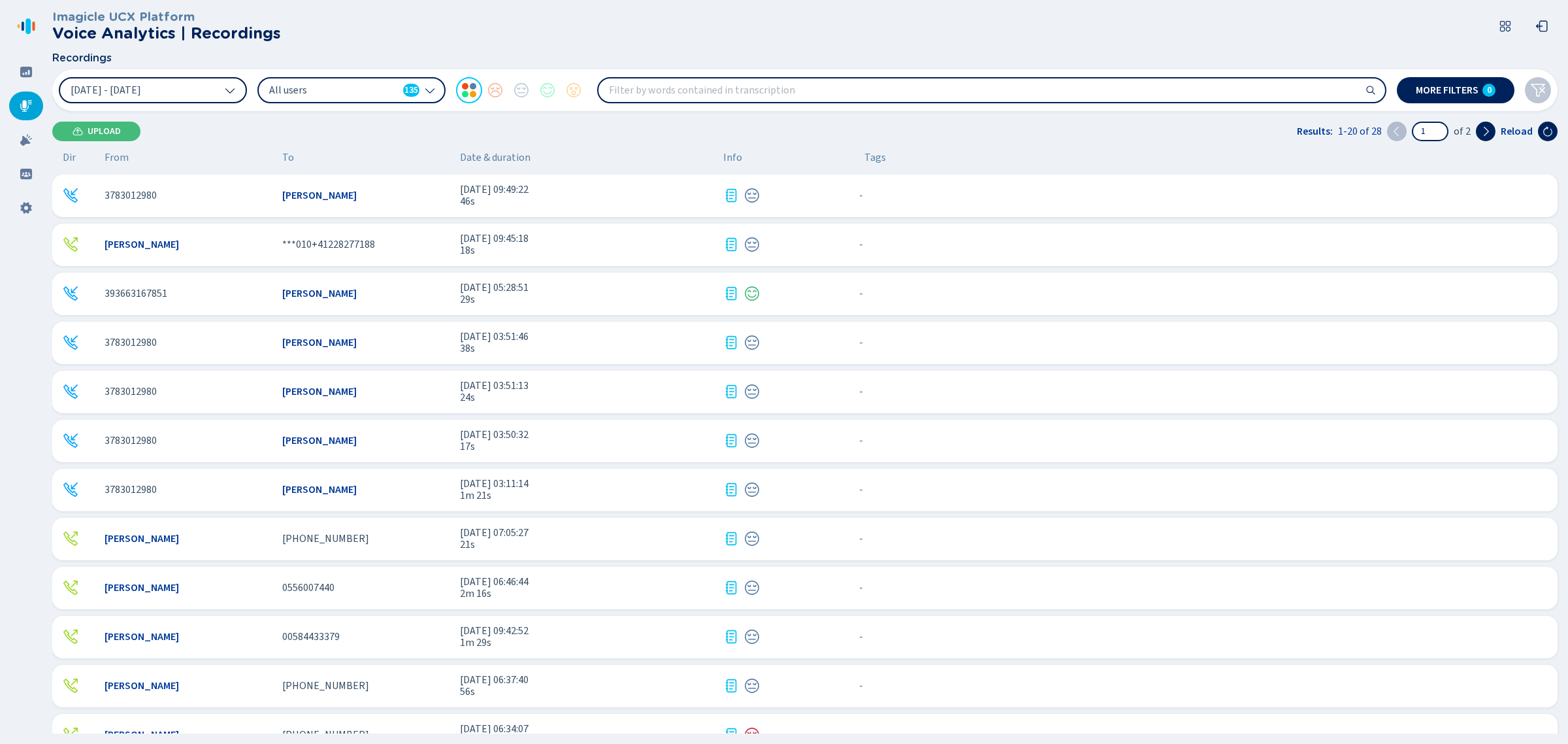
click at [201, 81] on button "30 Aug 2025 - 5 Sep 2025" at bounding box center [152, 90] width 188 height 26
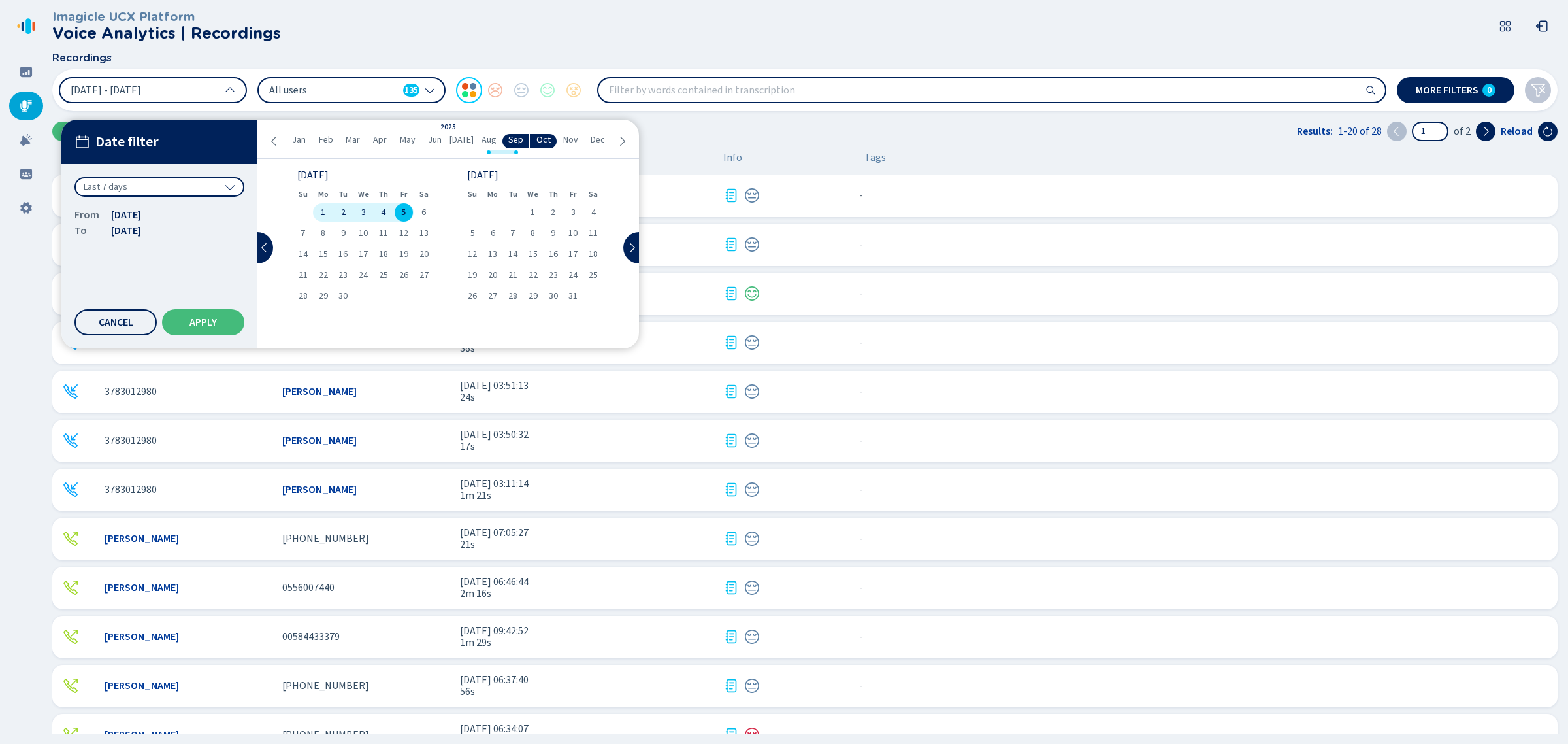
click at [276, 138] on icon at bounding box center [274, 141] width 10 height 10
click at [388, 214] on div "1" at bounding box center [384, 212] width 21 height 18
click at [621, 140] on icon at bounding box center [621, 141] width 10 height 10
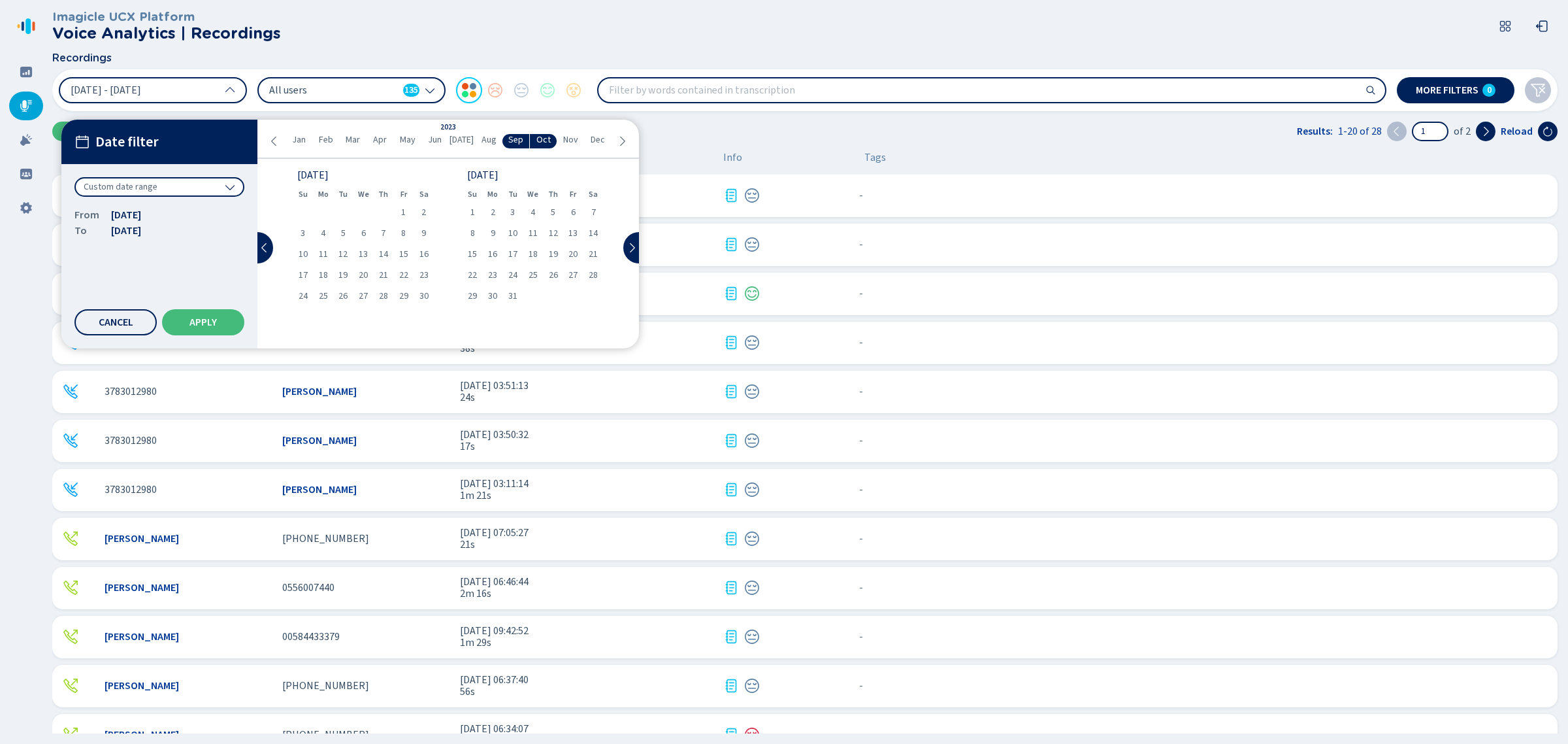
click at [621, 140] on icon at bounding box center [621, 141] width 10 height 10
click at [567, 296] on div "31" at bounding box center [573, 296] width 21 height 18
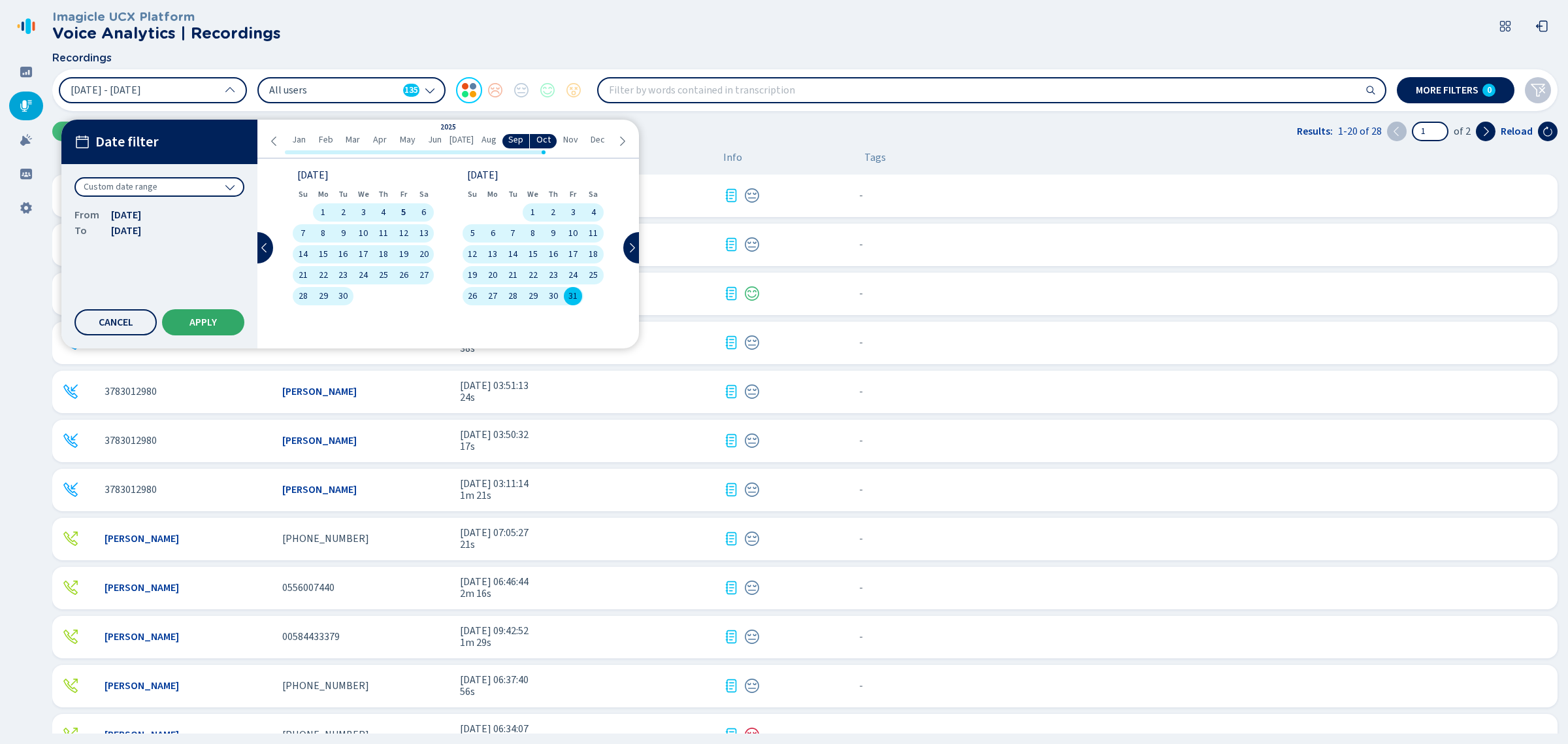
click at [167, 320] on button "Apply" at bounding box center [203, 322] width 82 height 26
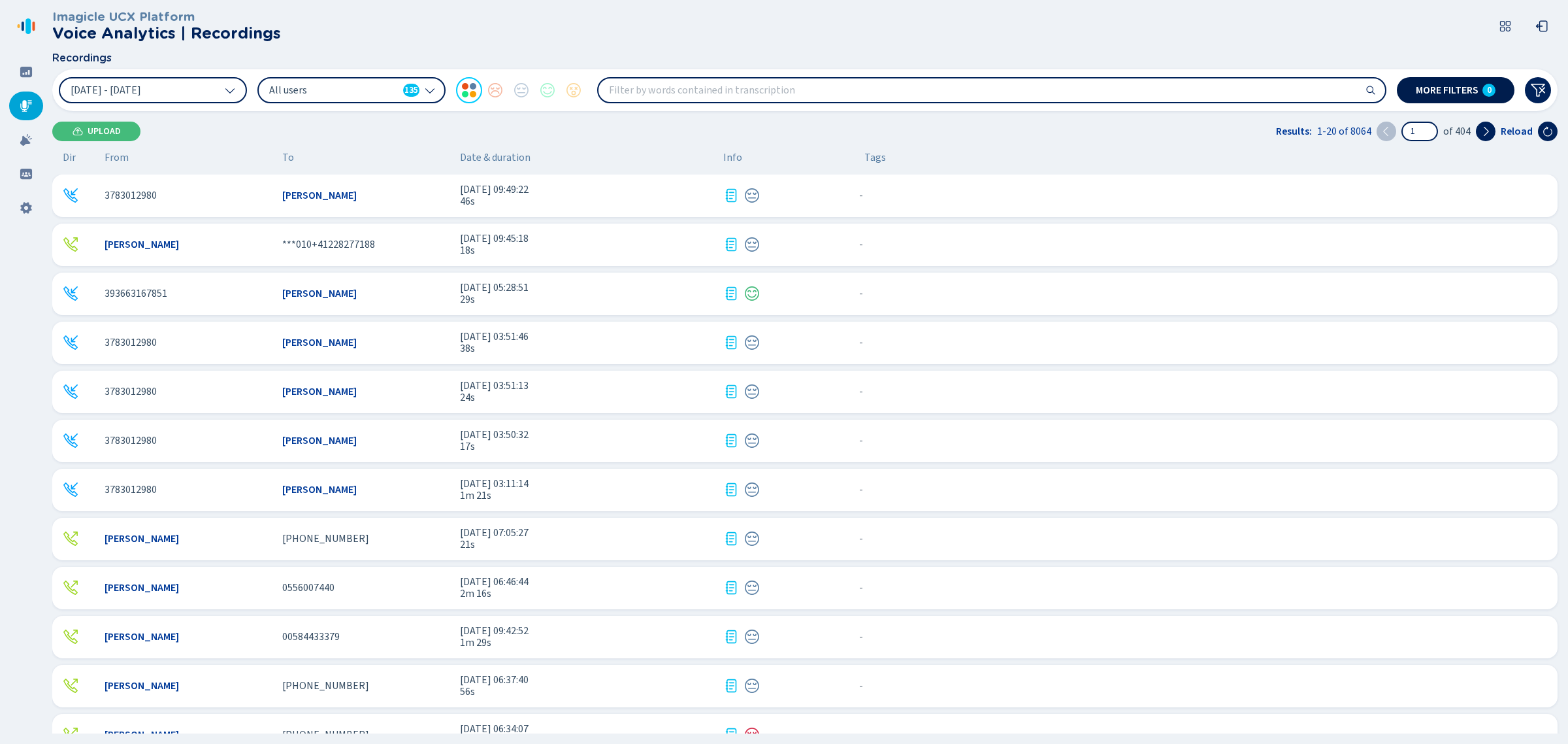
click at [1457, 96] on span "More filters" at bounding box center [1447, 90] width 63 height 10
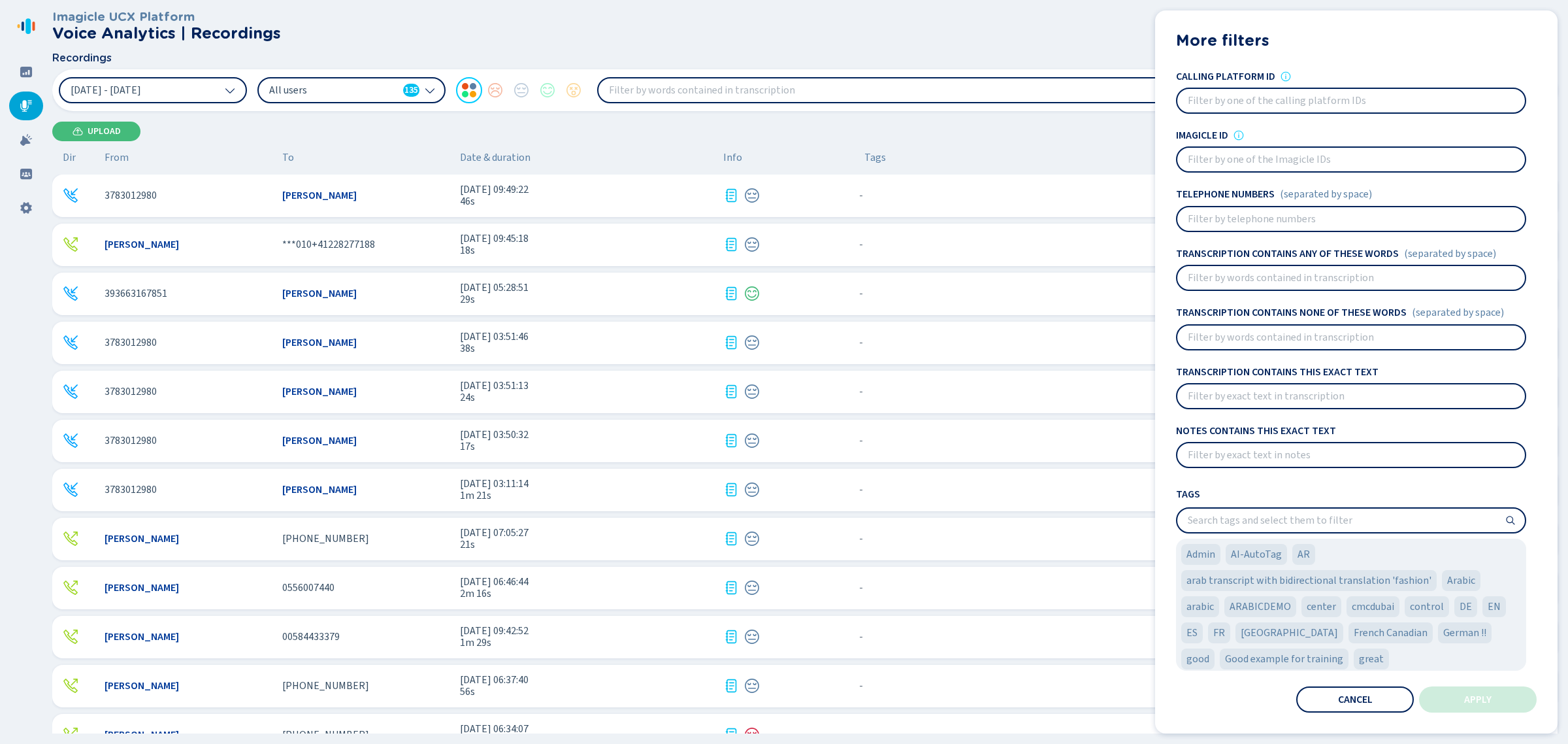
click at [1221, 221] on input at bounding box center [1351, 219] width 347 height 23
type input "9176855653"
click at [1435, 710] on button "Apply" at bounding box center [1478, 700] width 118 height 26
